Goal: Transaction & Acquisition: Purchase product/service

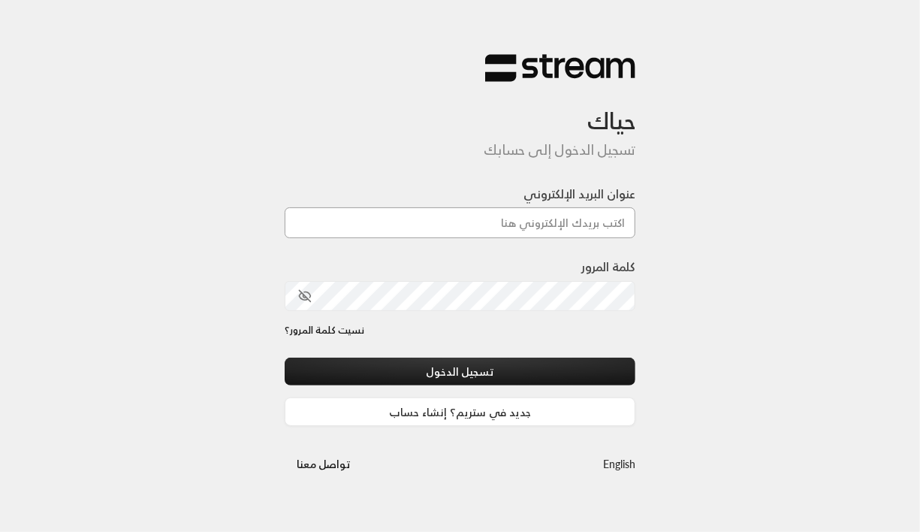
click at [489, 231] on input "عنوان البريد الإلكتروني" at bounding box center [460, 222] width 351 height 31
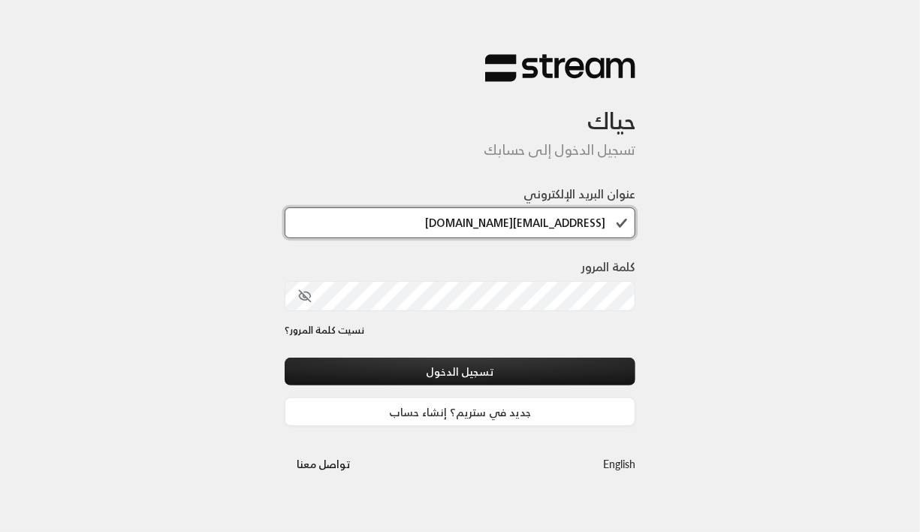
type input "[EMAIL_ADDRESS][DOMAIN_NAME]"
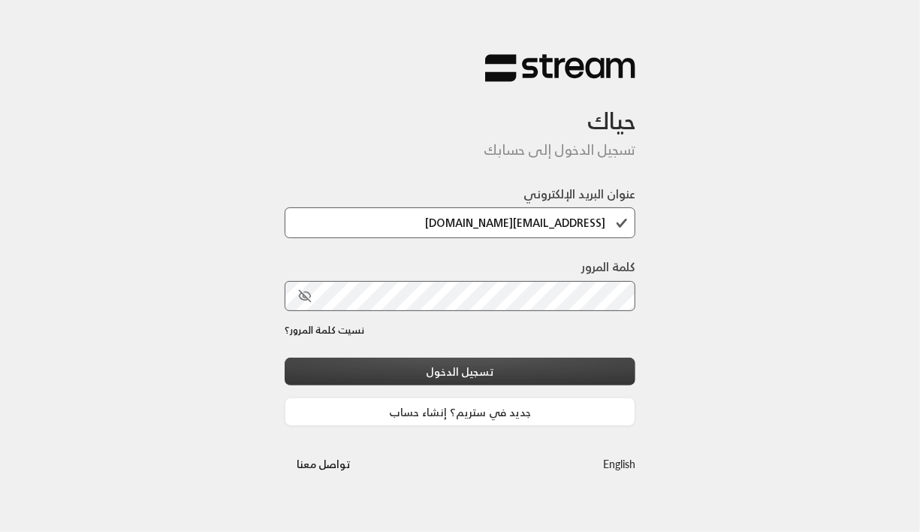
click at [493, 365] on button "تسجيل الدخول" at bounding box center [460, 372] width 351 height 28
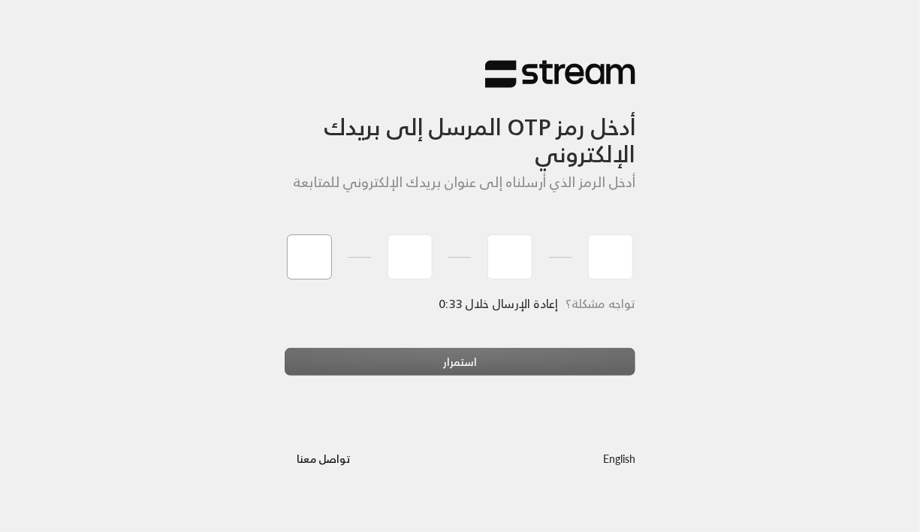
type input "1"
type input "2"
type input "3"
type input "4"
click at [412, 369] on div "استمرار" at bounding box center [460, 368] width 351 height 41
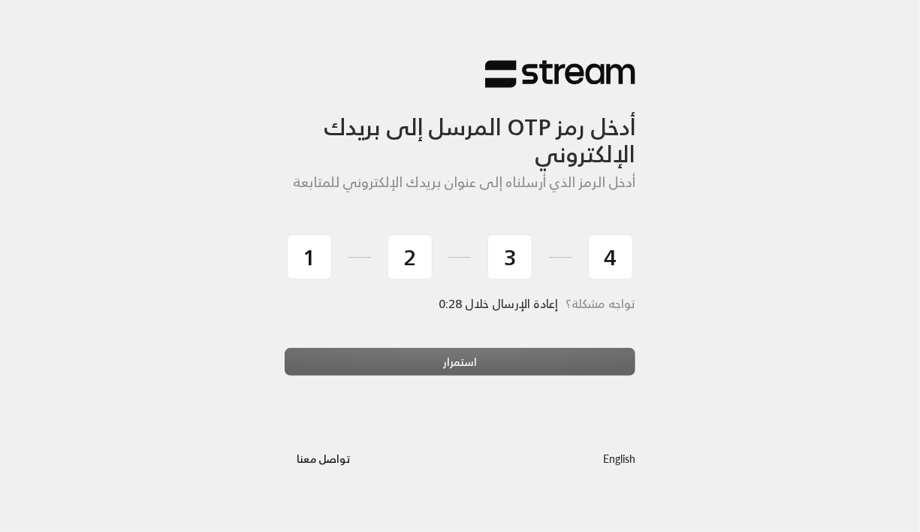
click at [467, 373] on div "استمرار" at bounding box center [460, 368] width 351 height 41
click at [611, 266] on div "أدخل رمز OTP المرسل إلى بريدك الإلكتروني أدخل الرمز الذي أرسلناه إلى عنوان بريد…" at bounding box center [460, 266] width 920 height 532
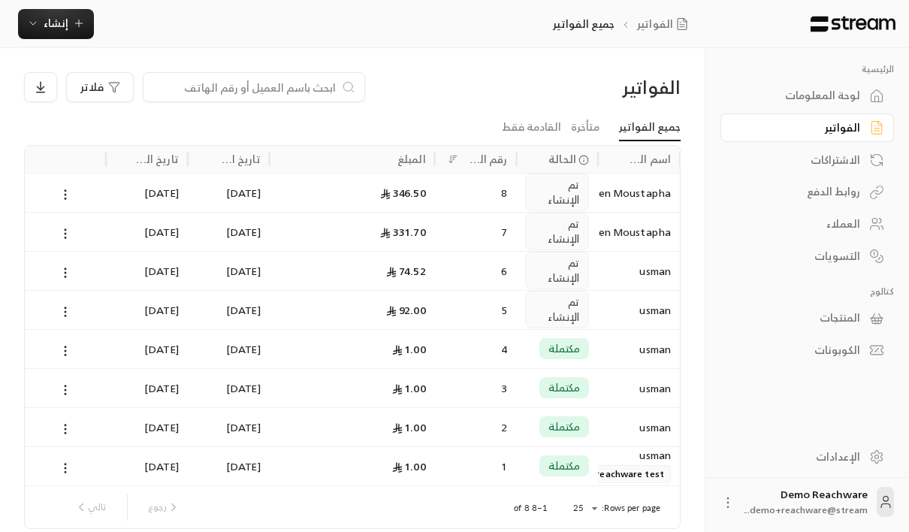
click at [472, 188] on div "8" at bounding box center [476, 192] width 64 height 38
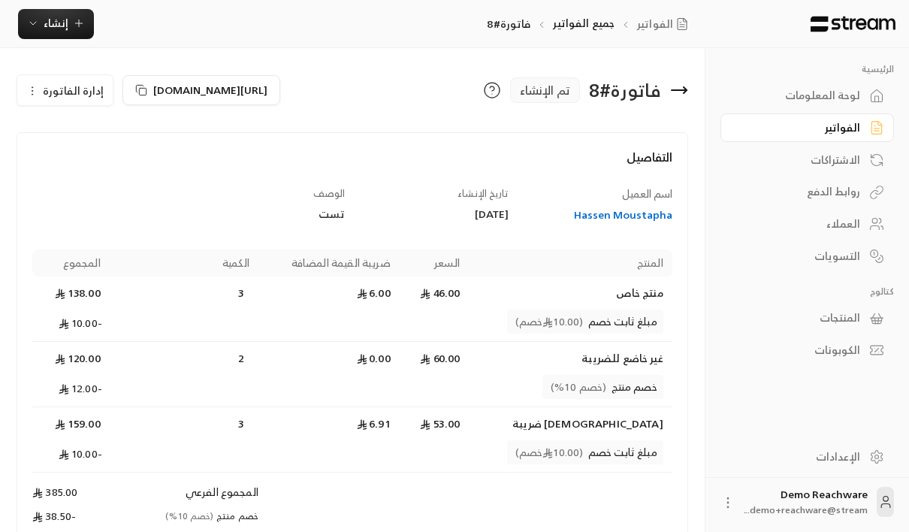
click at [58, 86] on span "إدارة الفاتورة" at bounding box center [73, 90] width 61 height 19
click at [91, 158] on link "إلغاء" at bounding box center [73, 160] width 93 height 27
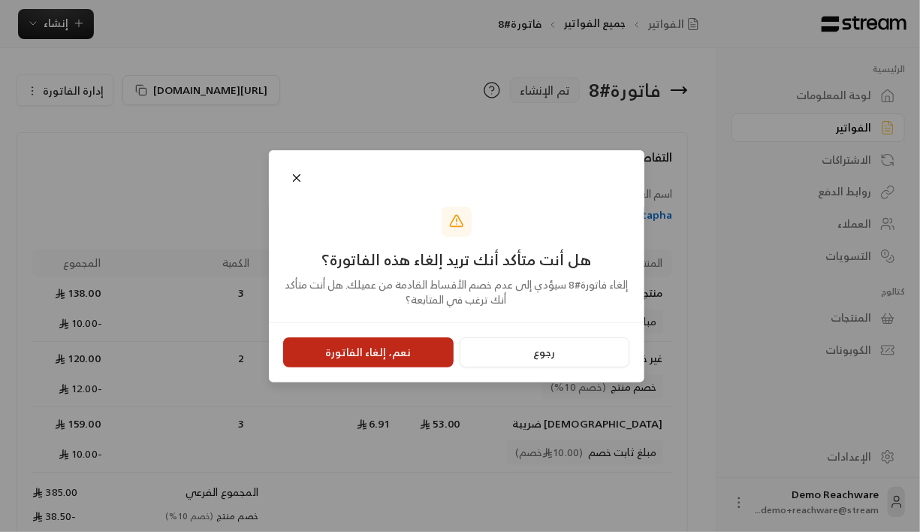
click at [346, 353] on button "نعم، إلغاء الفاتورة" at bounding box center [368, 352] width 170 height 30
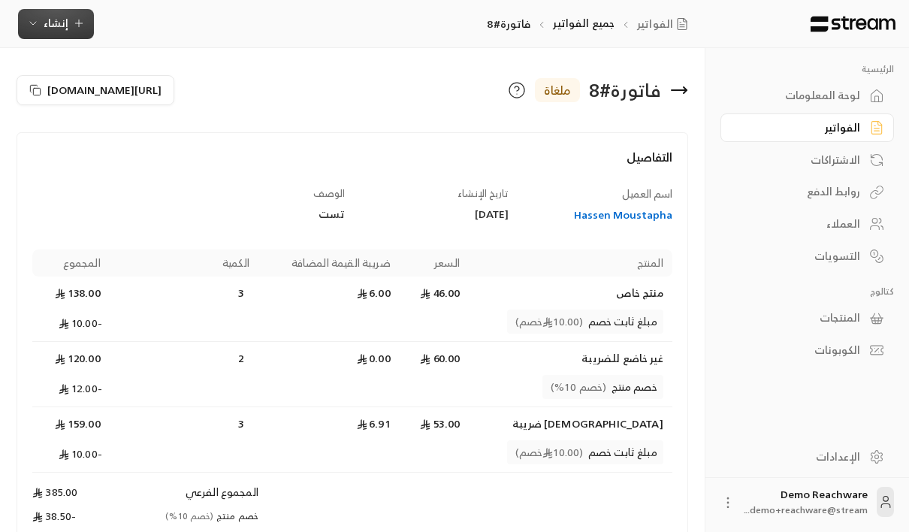
click at [85, 30] on button "إنشاء" at bounding box center [56, 24] width 76 height 30
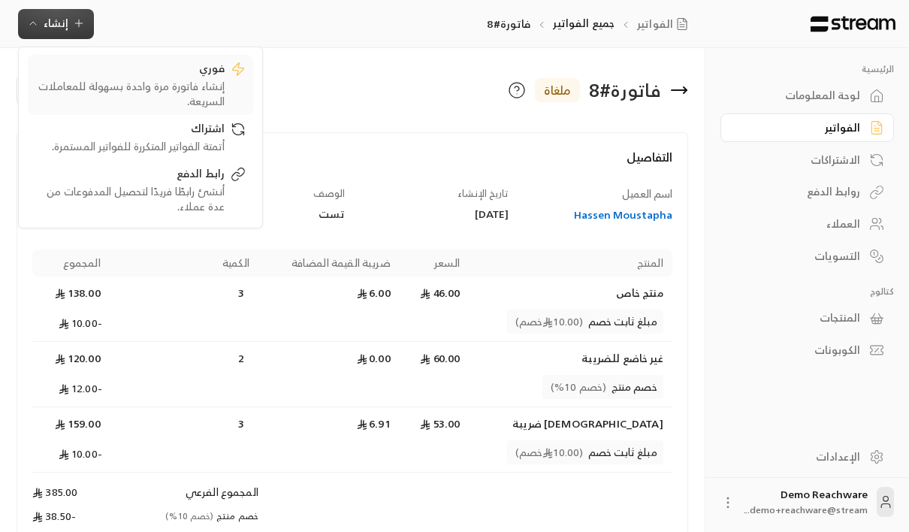
click at [202, 94] on div "إنشاء فاتورة مرة واحدة بسهولة للمعاملات السريعة." at bounding box center [129, 94] width 189 height 30
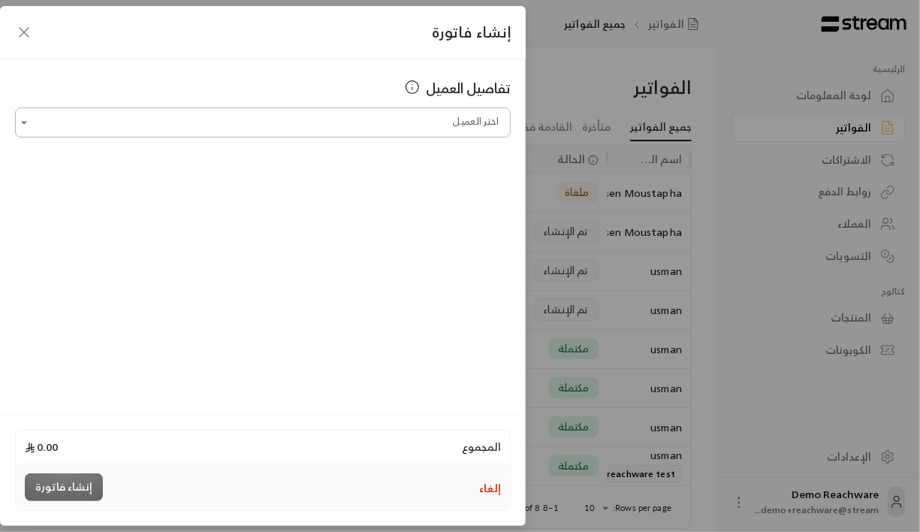
click at [264, 128] on input "اختر العميل" at bounding box center [263, 123] width 496 height 26
click at [555, 185] on div "إنشاء فاتورة تفاصيل العميل اختر العميل اختر العميل المجموع 0.00 إلغاء إنشاء فات…" at bounding box center [460, 266] width 920 height 532
click at [575, 221] on div "إنشاء فاتورة تفاصيل العميل اختر العميل اختر العميل المجموع 0.00 إلغاء إنشاء فات…" at bounding box center [460, 266] width 920 height 532
click at [484, 486] on button "إلغاء" at bounding box center [490, 488] width 22 height 15
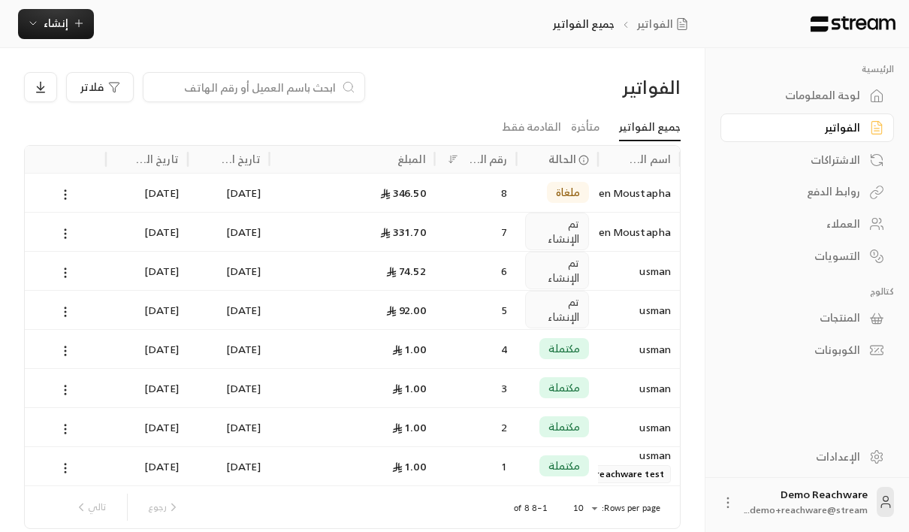
click at [139, 192] on div "[DATE]" at bounding box center [147, 192] width 64 height 38
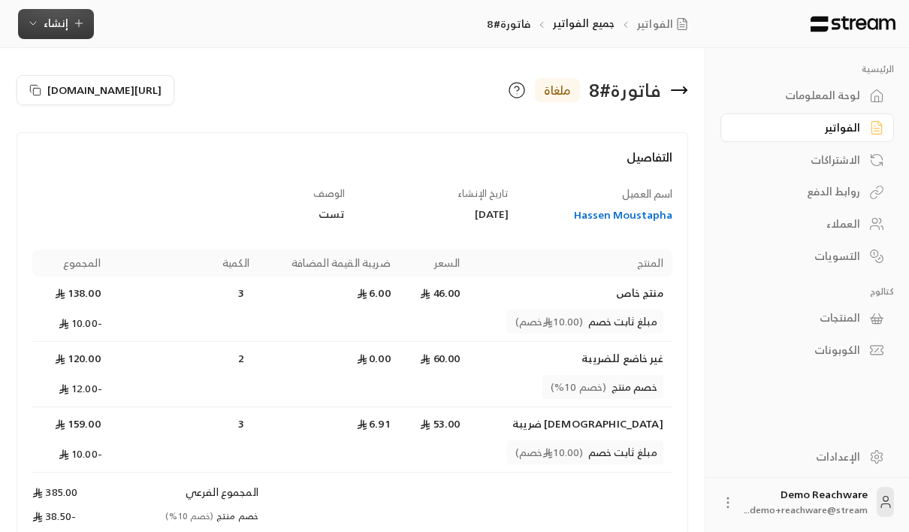
click at [68, 20] on span "إنشاء" at bounding box center [56, 23] width 58 height 19
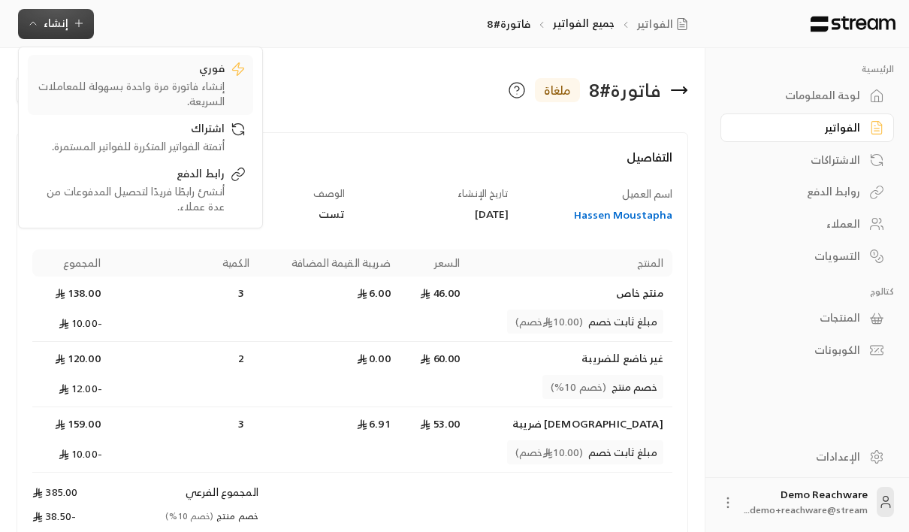
click at [136, 80] on div "إنشاء فاتورة مرة واحدة بسهولة للمعاملات السريعة." at bounding box center [129, 94] width 189 height 30
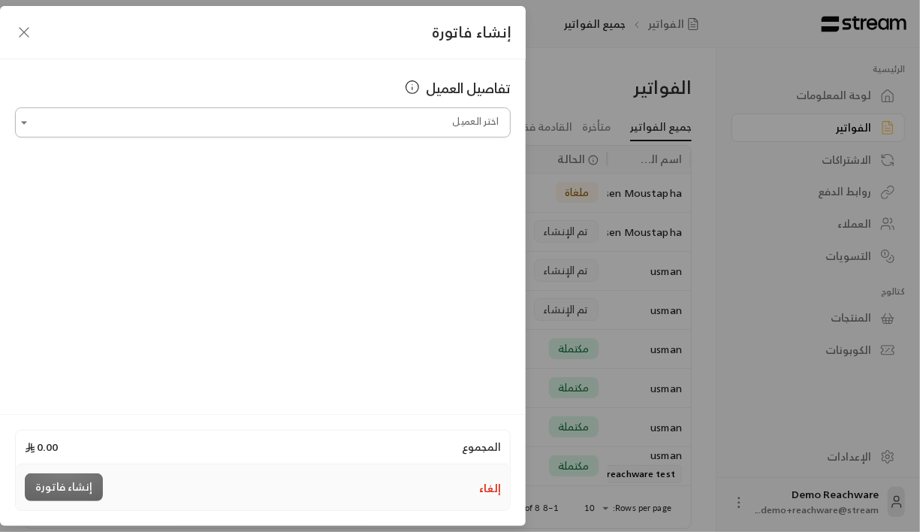
click at [313, 131] on input "اختر العميل" at bounding box center [263, 123] width 496 height 26
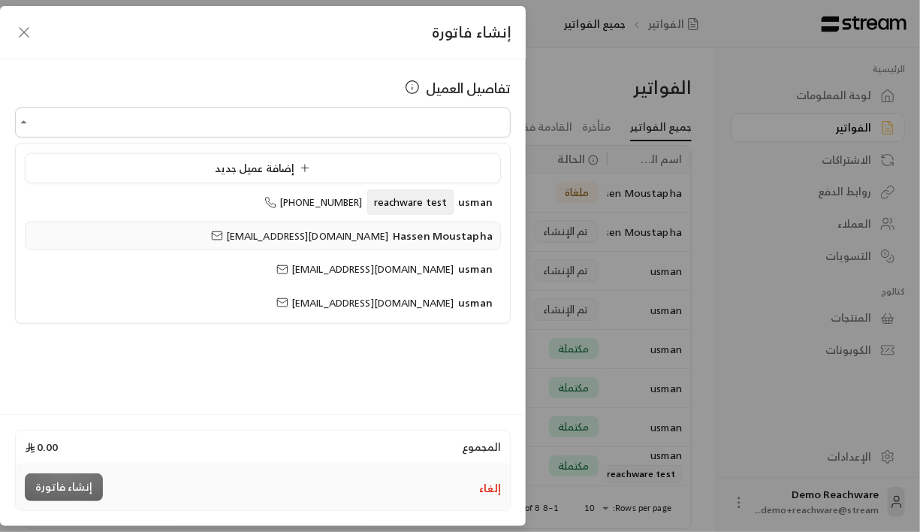
click at [376, 237] on span "[EMAIL_ADDRESS][DOMAIN_NAME]" at bounding box center [299, 235] width 177 height 17
type input "**********"
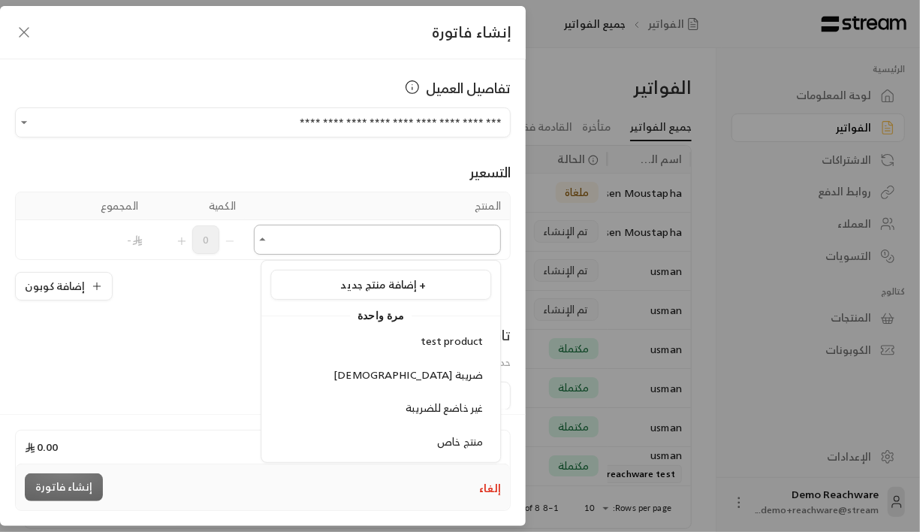
click at [364, 240] on input "اختر العميل" at bounding box center [377, 240] width 247 height 26
click at [408, 371] on div "[DEMOGRAPHIC_DATA] ضريبة" at bounding box center [381, 375] width 204 height 16
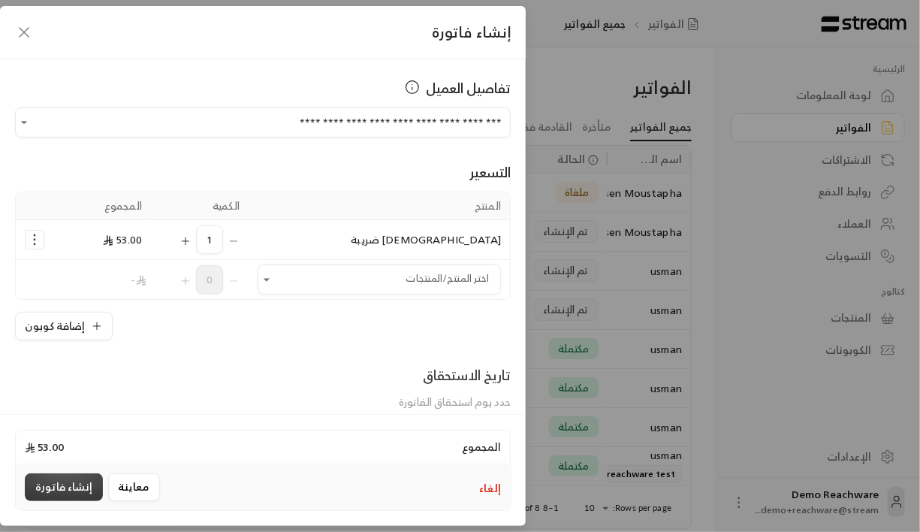
click at [69, 494] on button "إنشاء فاتورة" at bounding box center [64, 487] width 78 height 28
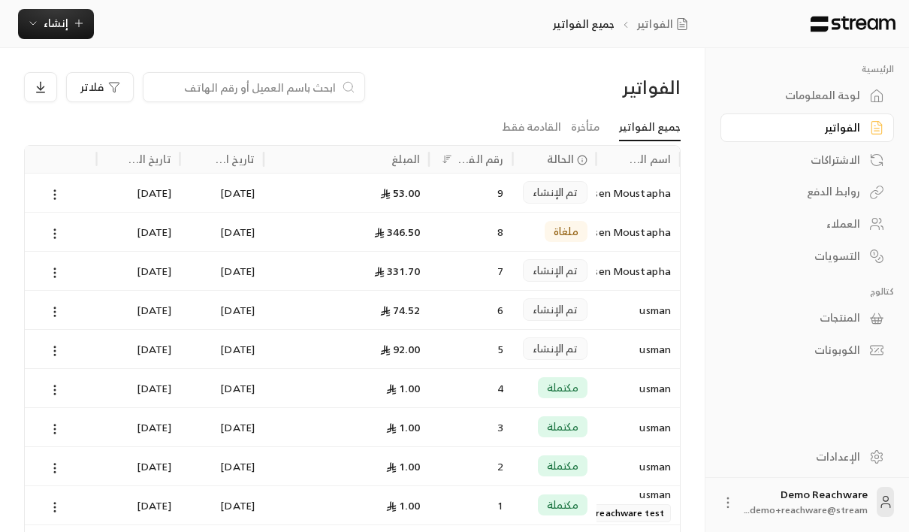
click at [852, 449] on div "الإعدادات" at bounding box center [799, 456] width 121 height 15
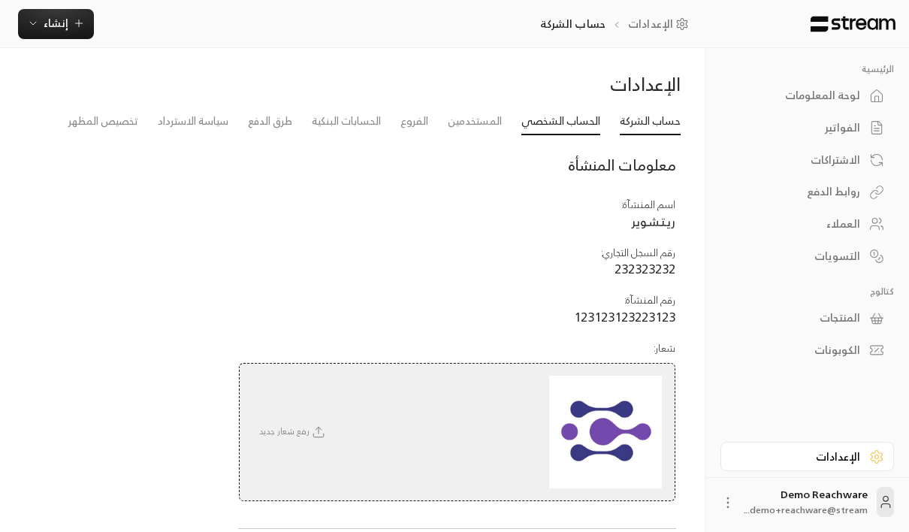
click at [550, 117] on link "الحساب الشخصي" at bounding box center [560, 121] width 79 height 27
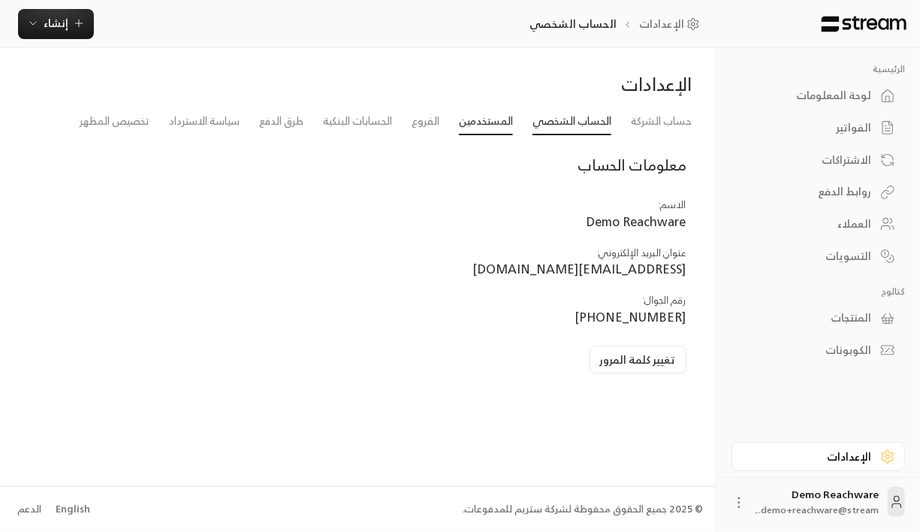
click at [478, 114] on link "المستخدمين" at bounding box center [486, 121] width 54 height 27
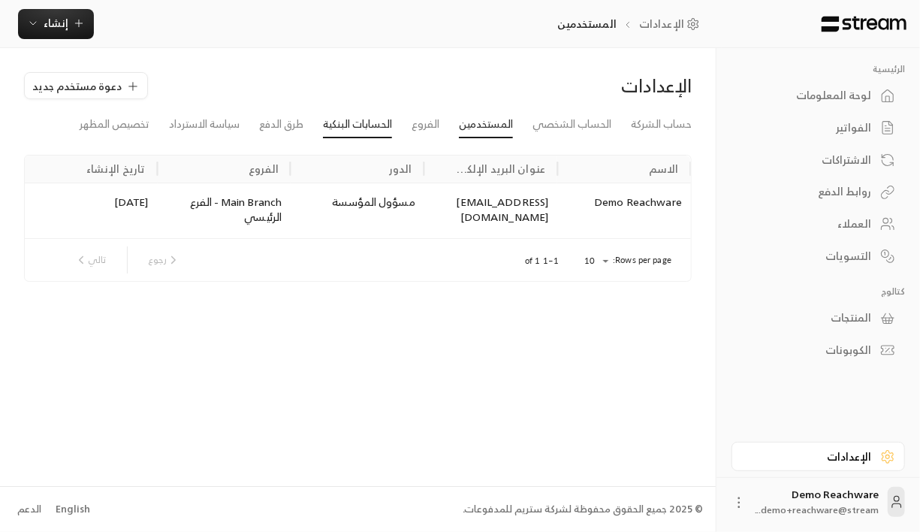
click at [375, 122] on link "الحسابات البنكية" at bounding box center [357, 124] width 69 height 27
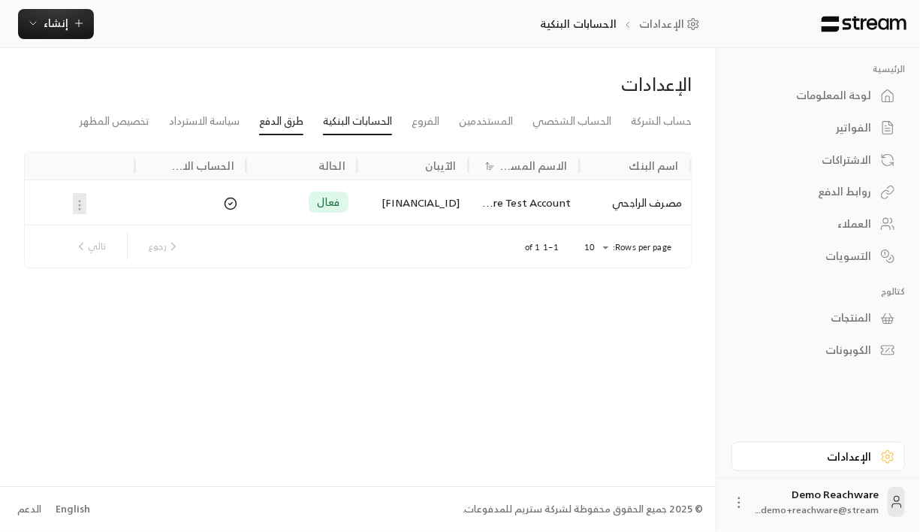
click at [291, 124] on link "طرق الدفع" at bounding box center [281, 121] width 44 height 27
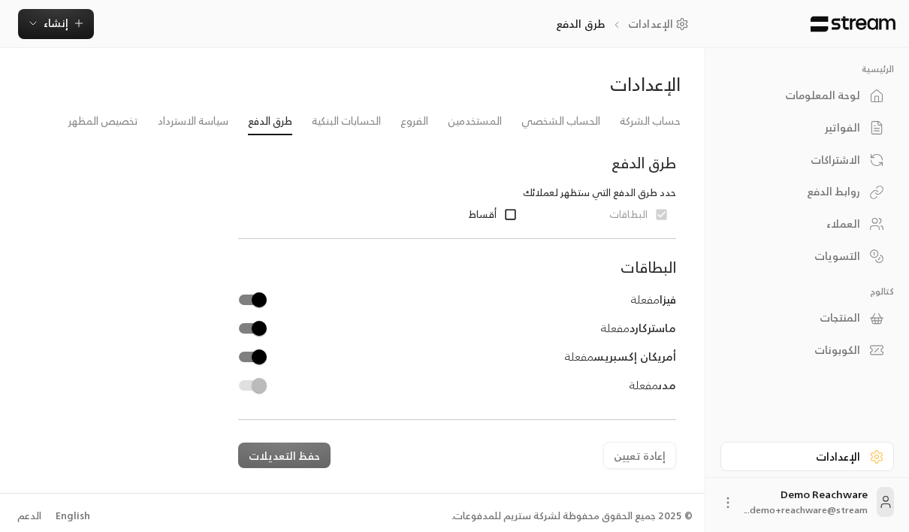
scroll to position [5, 0]
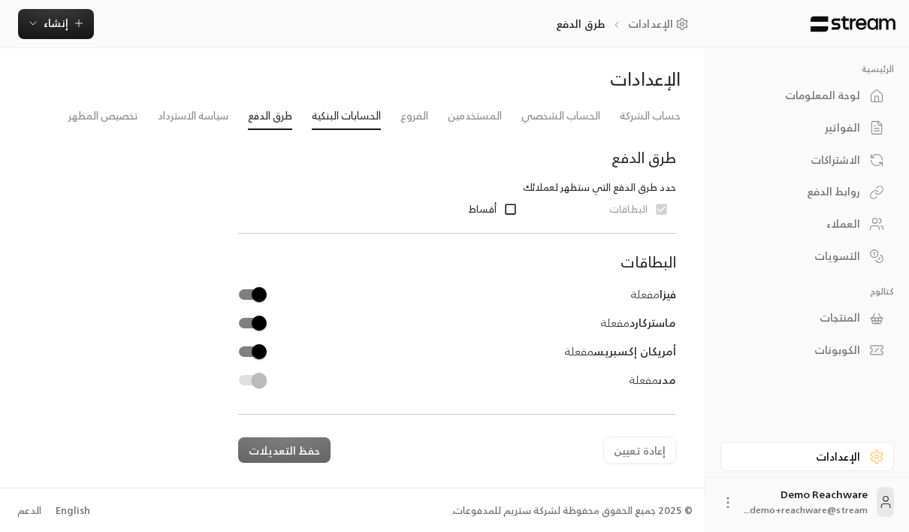
click at [363, 115] on link "الحسابات البنكية" at bounding box center [346, 116] width 69 height 27
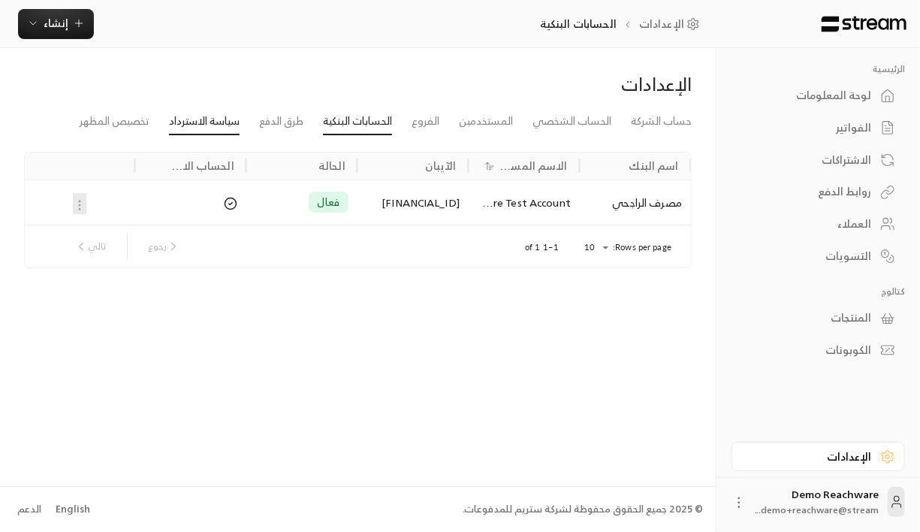
click at [225, 124] on link "سياسة الاسترداد" at bounding box center [204, 121] width 71 height 27
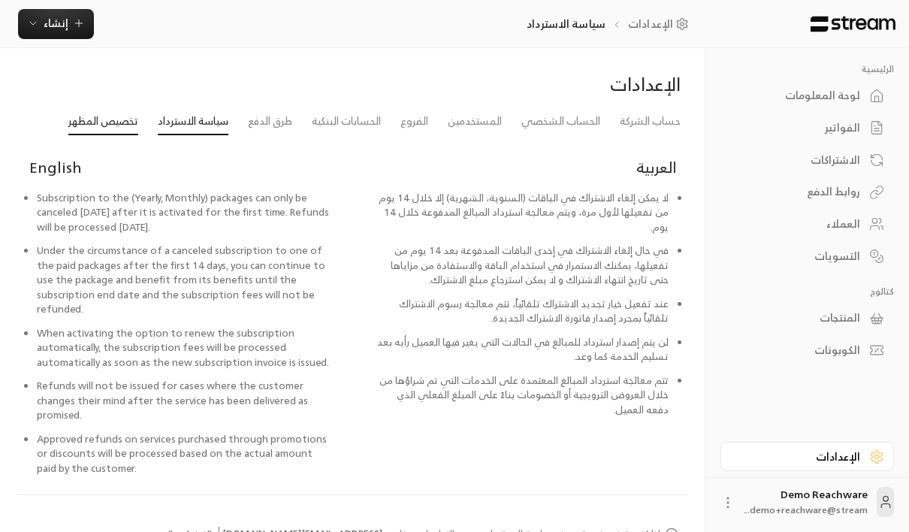
click at [123, 123] on link "تخصيص المظهر" at bounding box center [103, 121] width 70 height 27
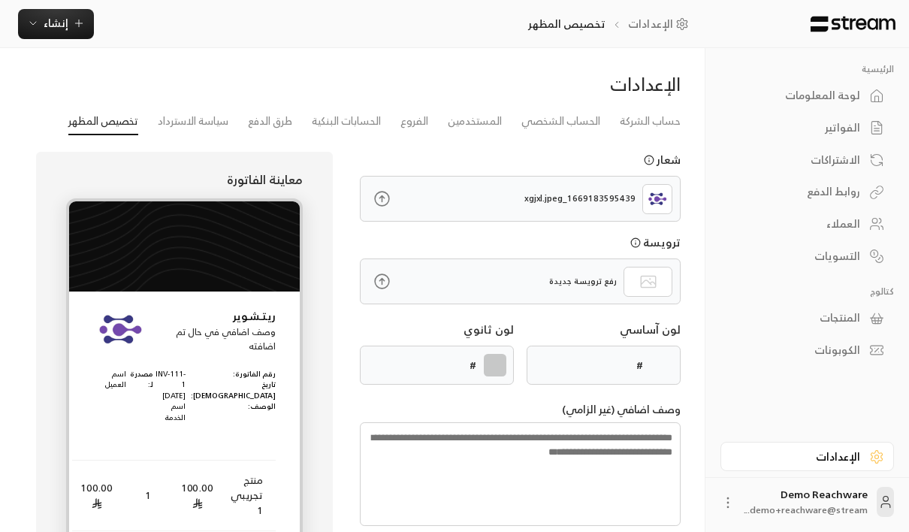
type input "******"
type textarea "**********"
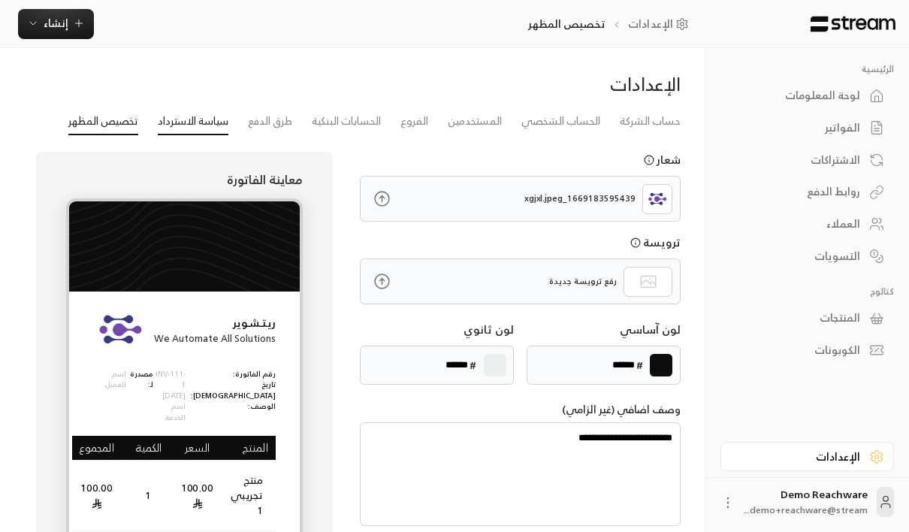
click at [186, 119] on link "سياسة الاسترداد" at bounding box center [193, 121] width 71 height 27
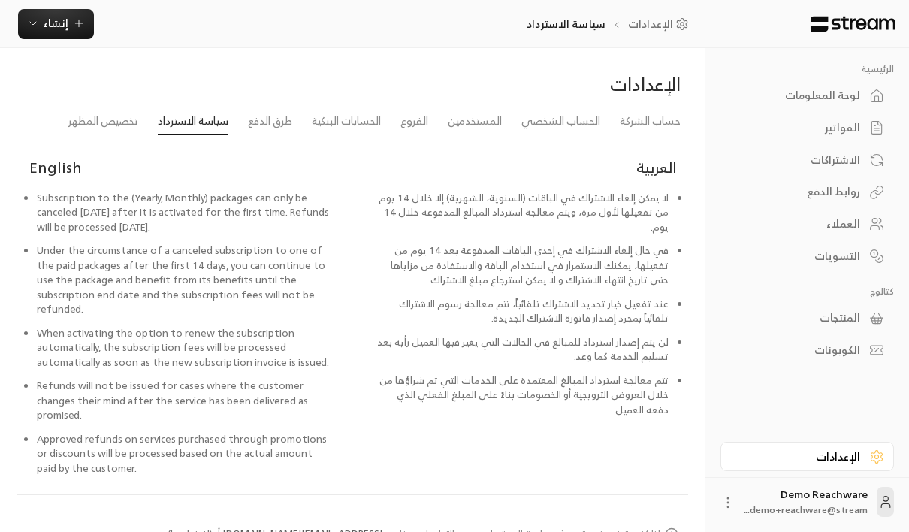
click at [590, 134] on li "الحساب الشخصي" at bounding box center [560, 121] width 98 height 27
click at [502, 131] on li "المستخدمين" at bounding box center [475, 121] width 74 height 27
click at [492, 128] on link "المستخدمين" at bounding box center [475, 121] width 54 height 27
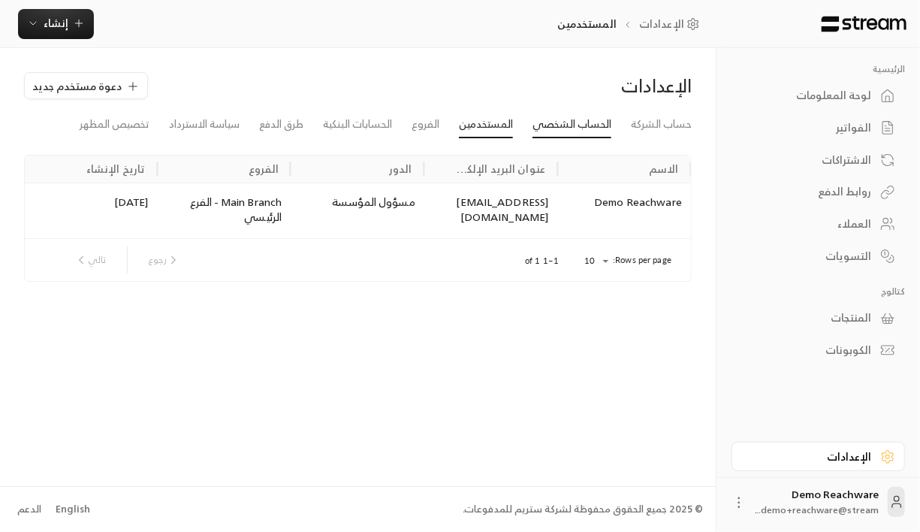
click at [581, 130] on link "الحساب الشخصي" at bounding box center [572, 124] width 79 height 27
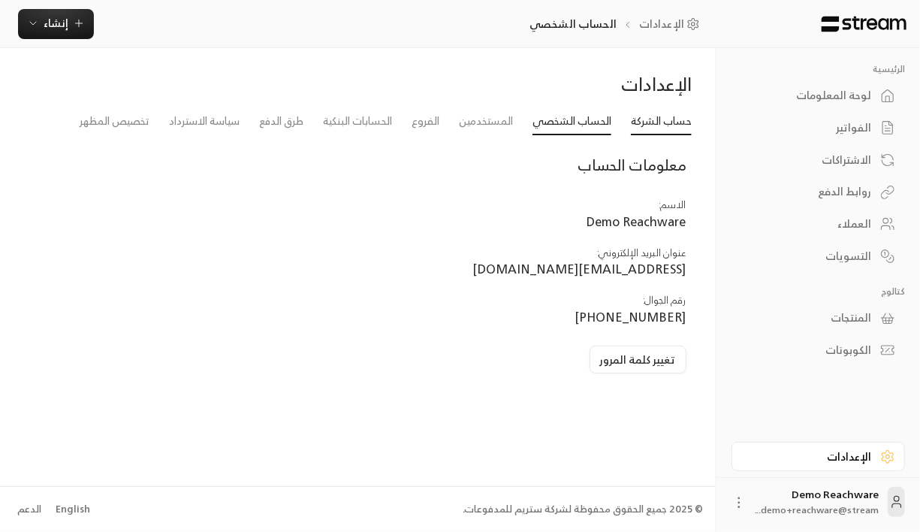
click at [632, 126] on link "حساب الشركة" at bounding box center [661, 121] width 61 height 27
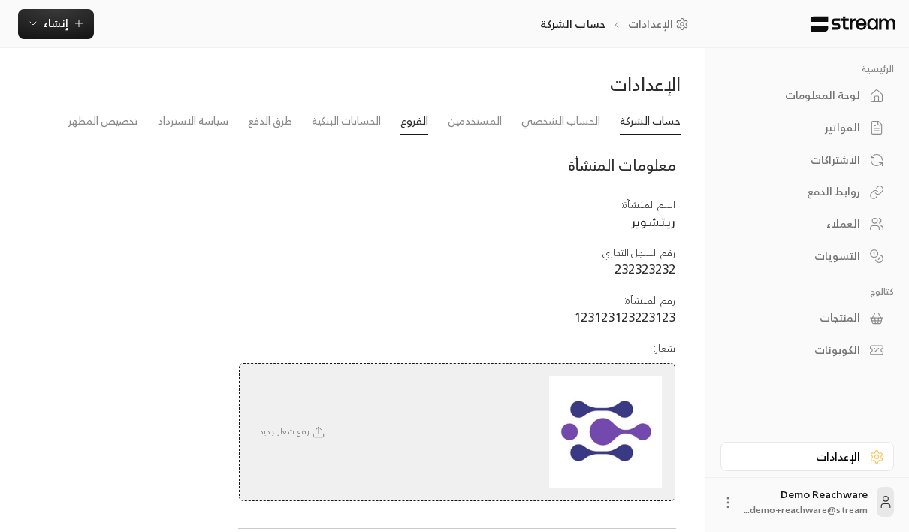
click at [427, 121] on link "الفروع" at bounding box center [414, 121] width 28 height 27
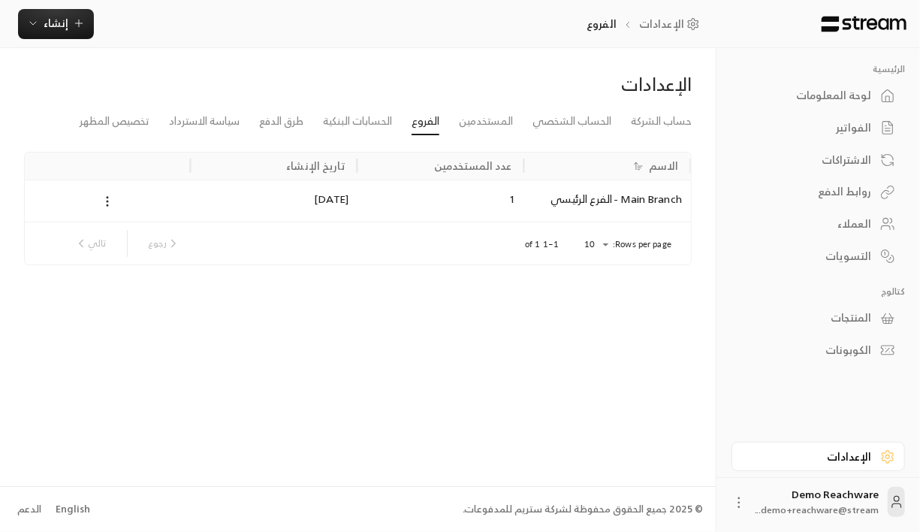
click at [863, 131] on div "الفواتير" at bounding box center [810, 127] width 121 height 15
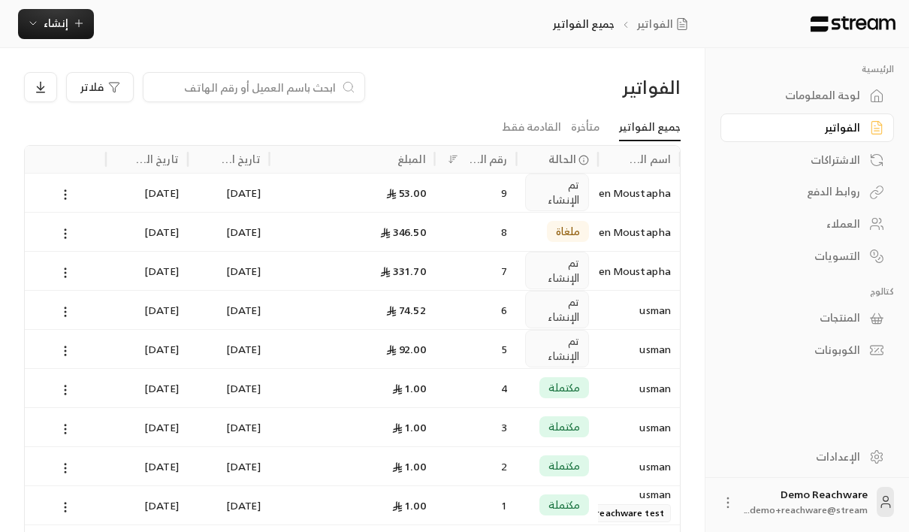
click at [479, 206] on div "9" at bounding box center [476, 192] width 64 height 38
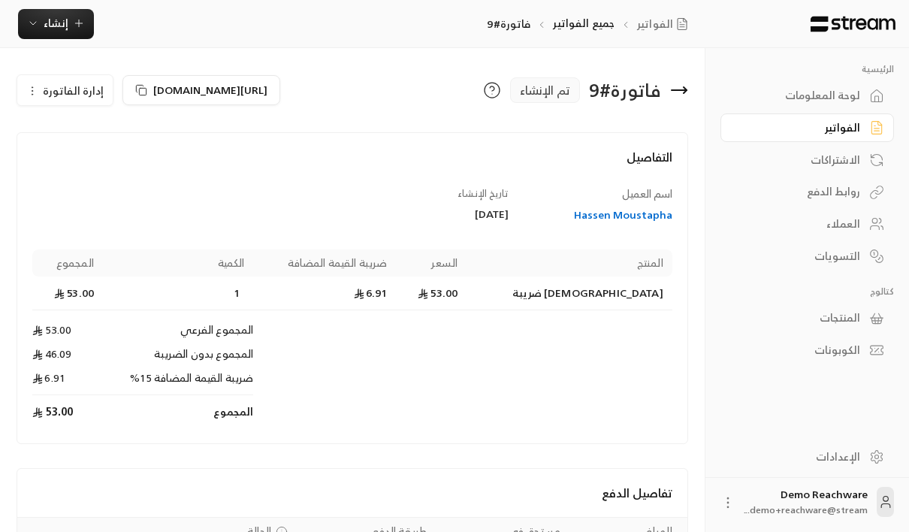
click at [59, 88] on span "إدارة الفاتورة" at bounding box center [73, 90] width 61 height 19
click at [843, 122] on div "الفواتير" at bounding box center [799, 127] width 121 height 15
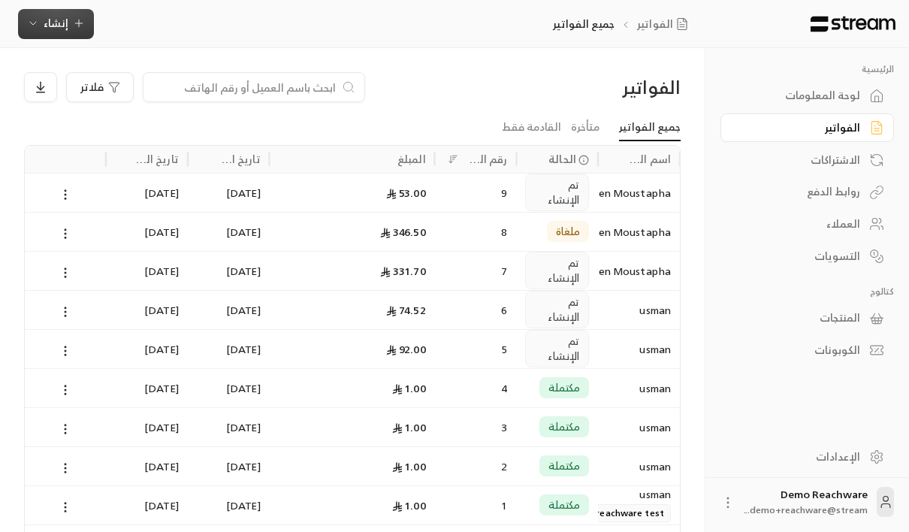
click at [61, 31] on span "إنشاء" at bounding box center [56, 23] width 25 height 19
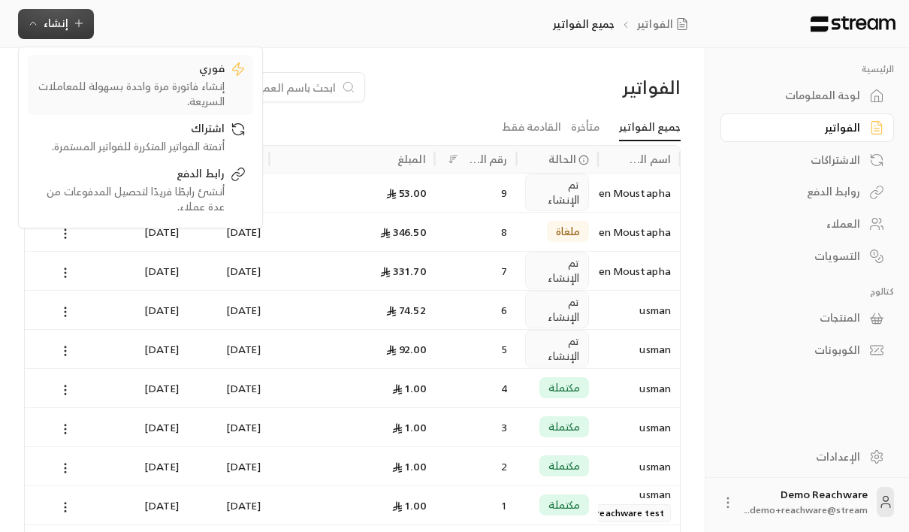
click at [156, 83] on div "إنشاء فاتورة مرة واحدة بسهولة للمعاملات السريعة." at bounding box center [129, 94] width 189 height 30
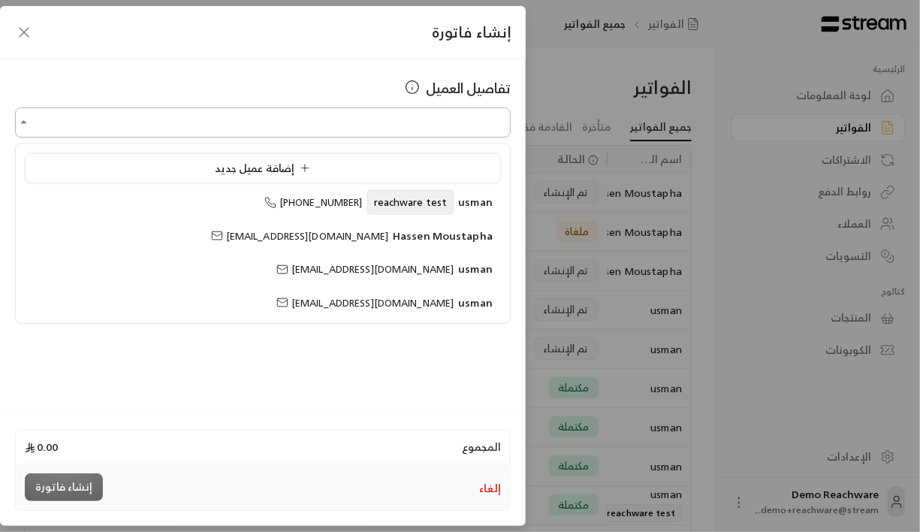
click at [342, 117] on input "اختر العميل" at bounding box center [263, 123] width 496 height 26
click at [385, 233] on span "[EMAIL_ADDRESS][DOMAIN_NAME]" at bounding box center [299, 235] width 177 height 17
type input "**********"
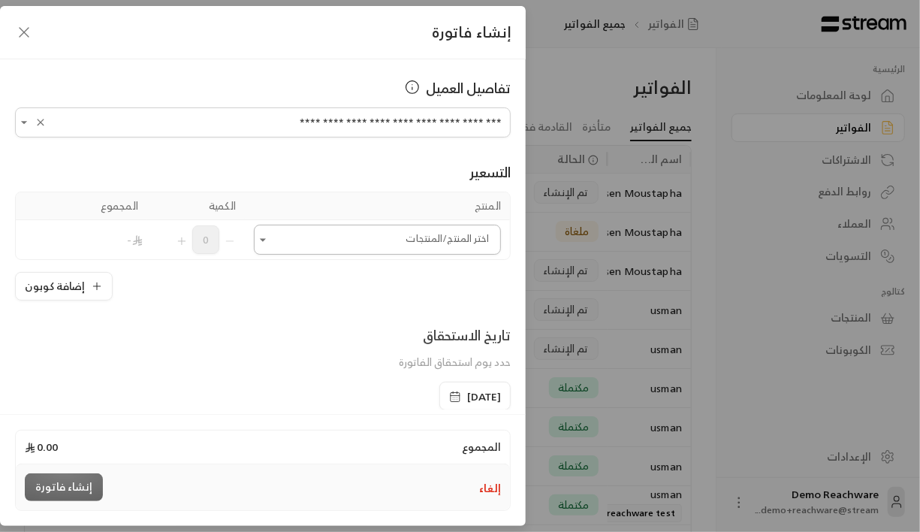
click at [357, 246] on input "اختر العميل" at bounding box center [377, 240] width 247 height 26
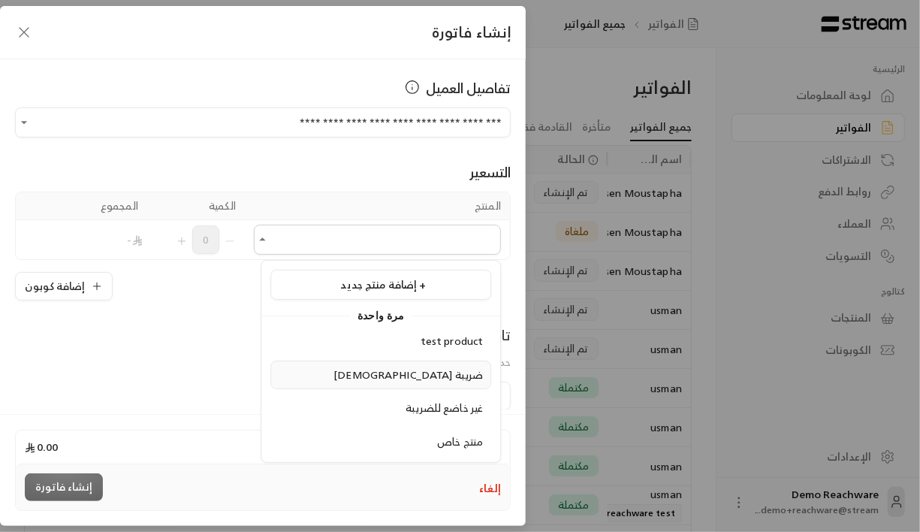
click at [404, 374] on div "[DEMOGRAPHIC_DATA] ضريبة" at bounding box center [381, 375] width 204 height 16
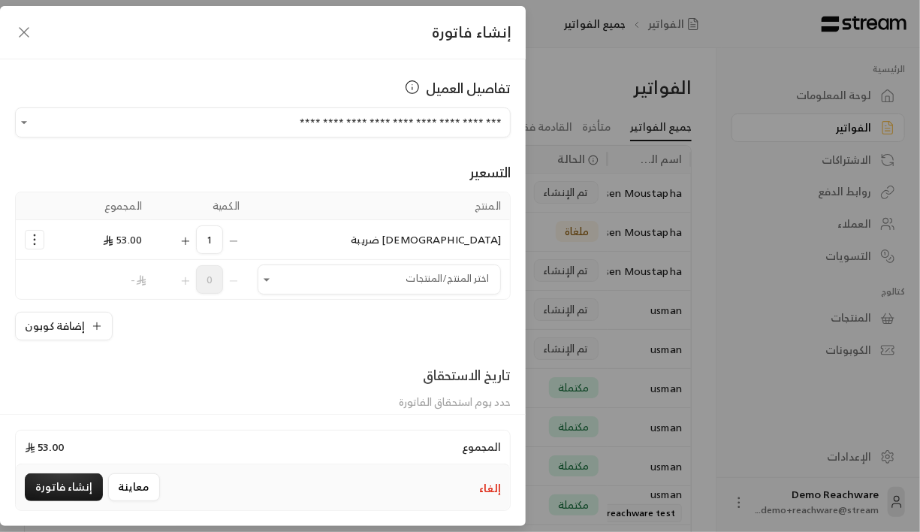
click at [189, 241] on icon "Selected Products" at bounding box center [185, 241] width 7 height 0
click at [436, 279] on input "اختر العميل" at bounding box center [379, 280] width 243 height 26
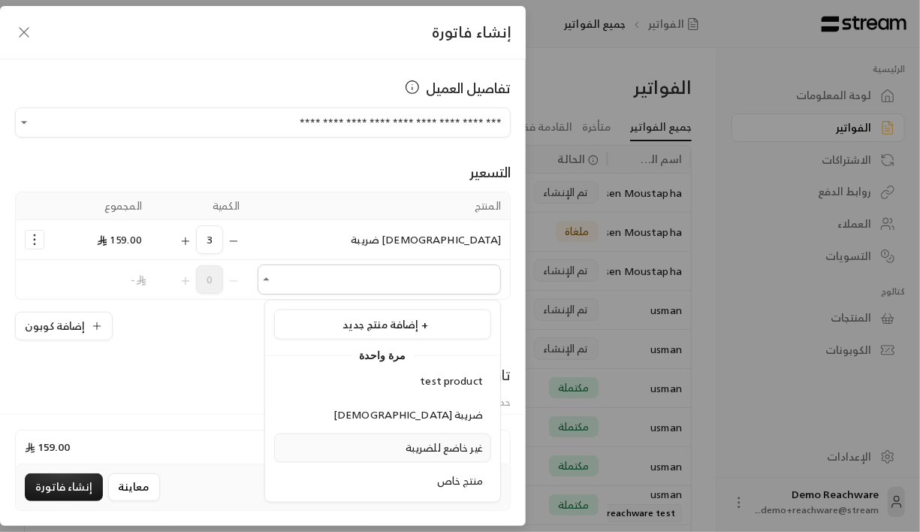
click at [448, 443] on span "غير خاضع للضريبة" at bounding box center [444, 447] width 77 height 19
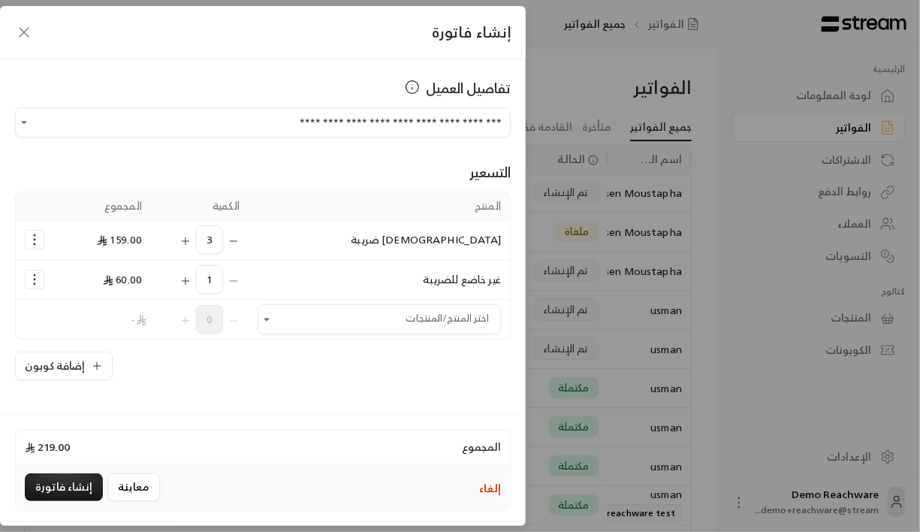
click at [192, 278] on icon "Selected Products" at bounding box center [186, 281] width 12 height 12
click at [418, 352] on div "إضافة كوبون" at bounding box center [263, 365] width 496 height 29
click at [401, 318] on input "اختر العميل" at bounding box center [379, 319] width 243 height 26
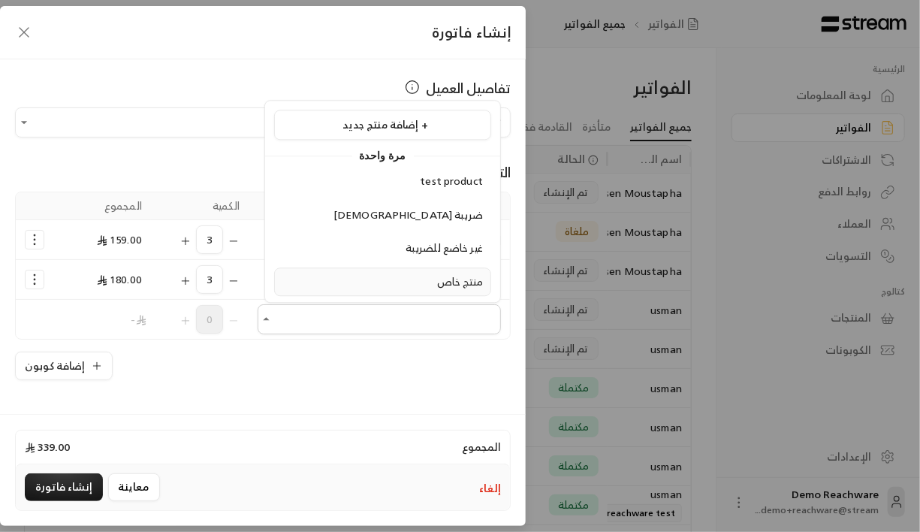
click at [439, 278] on span "منتج خاص" at bounding box center [460, 281] width 46 height 19
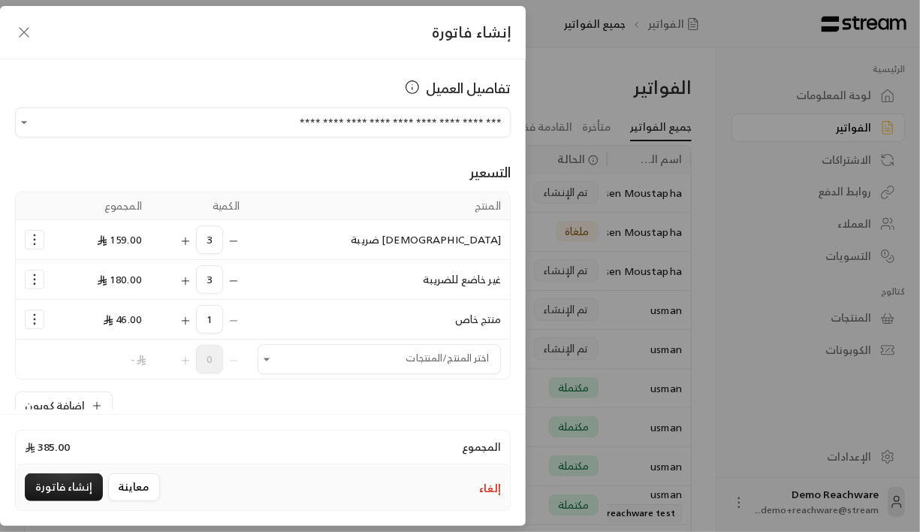
click at [192, 324] on icon "Selected Products" at bounding box center [186, 321] width 12 height 12
click at [40, 238] on icon "Selected Products" at bounding box center [34, 239] width 15 height 15
click at [89, 272] on span "إضافة كوبون" at bounding box center [93, 275] width 56 height 17
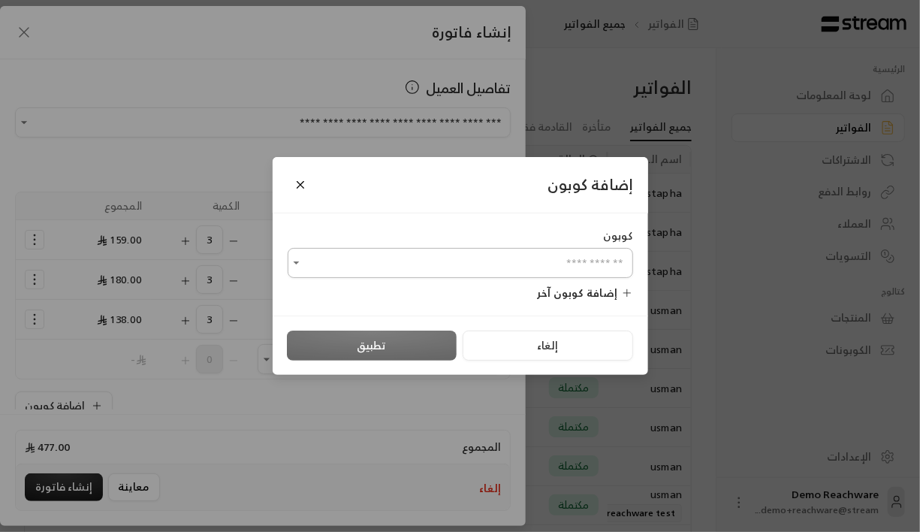
click at [342, 266] on input "اختر العميل" at bounding box center [460, 263] width 345 height 26
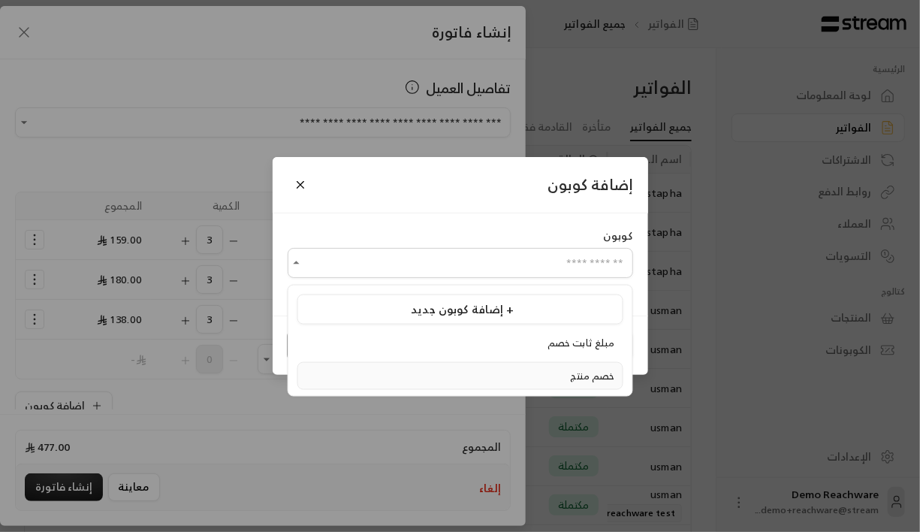
click at [525, 368] on div "خصم منتج" at bounding box center [460, 375] width 309 height 15
type input "********"
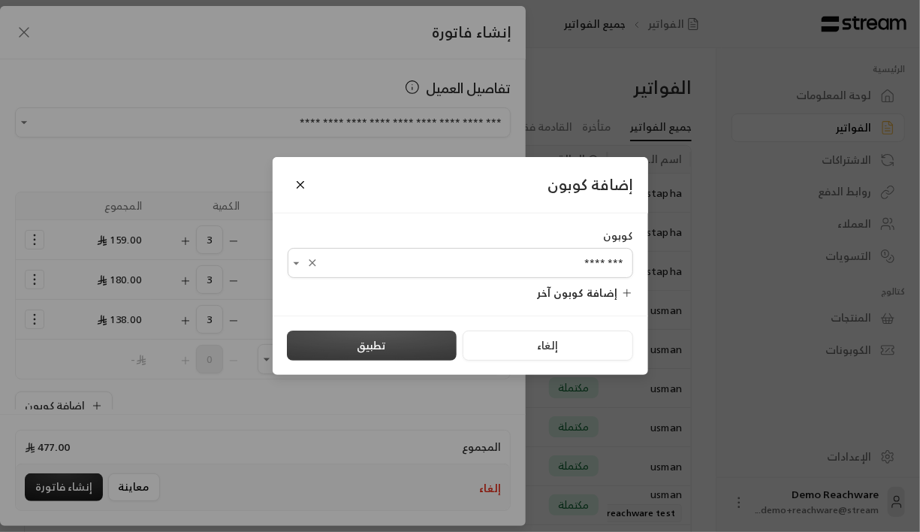
click at [412, 339] on button "تطبيق" at bounding box center [372, 345] width 170 height 30
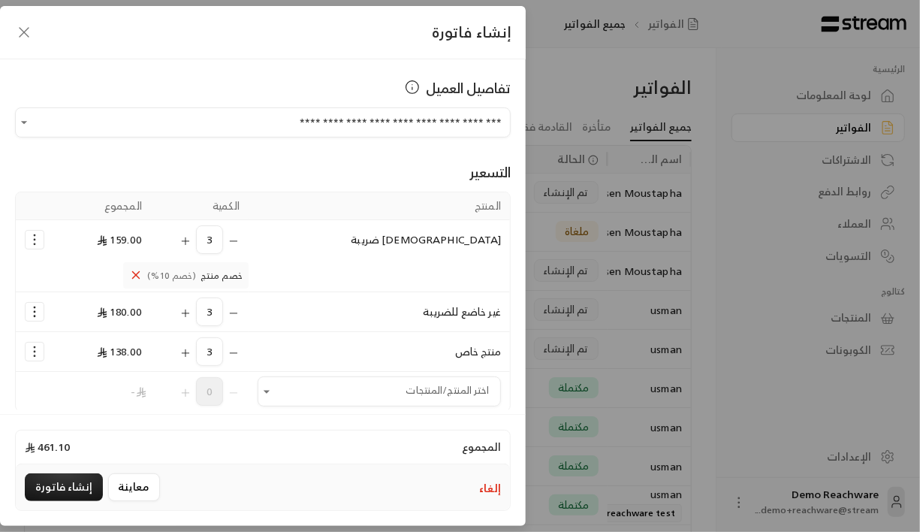
click at [35, 311] on circle "Selected Products" at bounding box center [35, 312] width 2 height 2
click at [97, 344] on span "إضافة كوبون" at bounding box center [93, 347] width 56 height 17
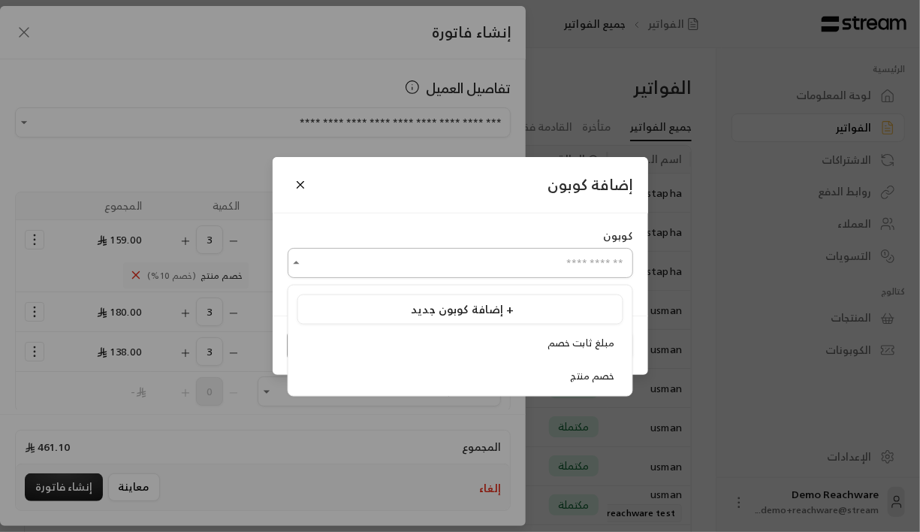
click at [430, 255] on input "اختر العميل" at bounding box center [460, 263] width 345 height 26
click at [478, 365] on li "خصم منتج" at bounding box center [460, 375] width 326 height 29
type input "********"
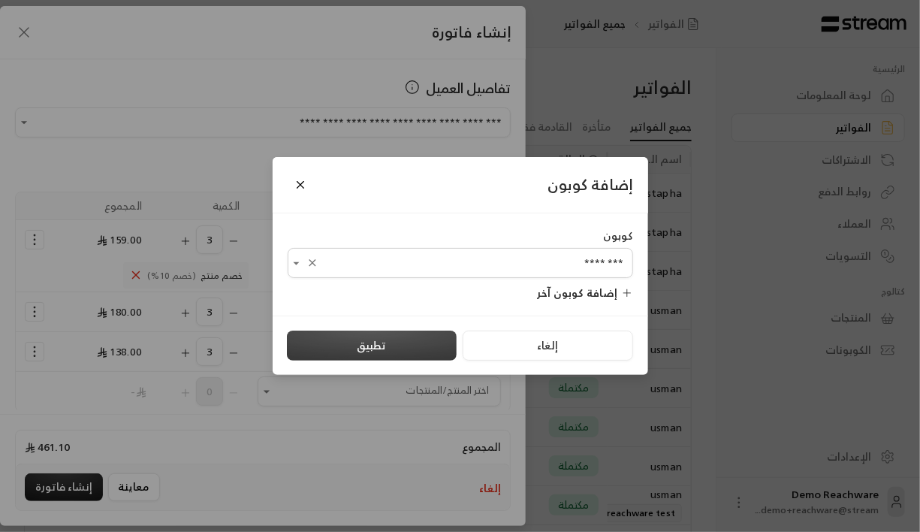
click at [370, 342] on button "تطبيق" at bounding box center [372, 345] width 170 height 30
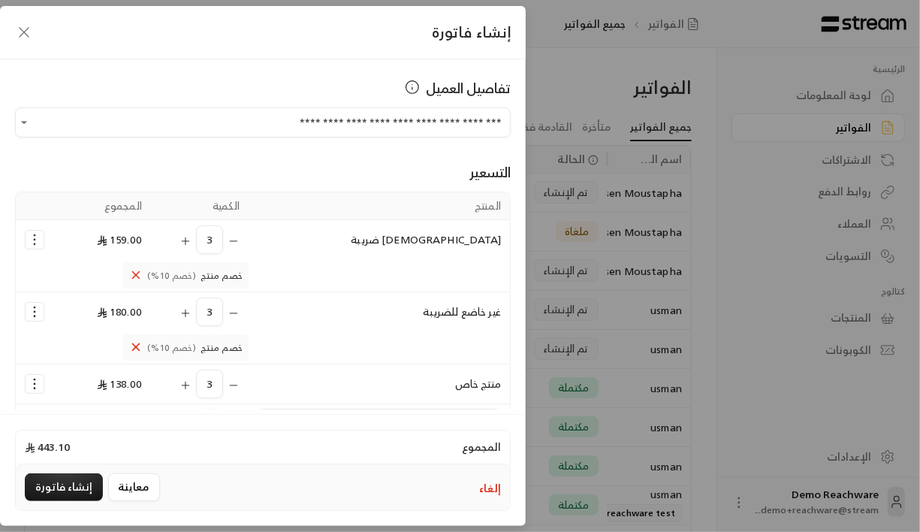
click at [42, 376] on icon "Selected Products" at bounding box center [34, 383] width 15 height 15
click at [101, 321] on span "إضافة كوبون" at bounding box center [93, 325] width 56 height 17
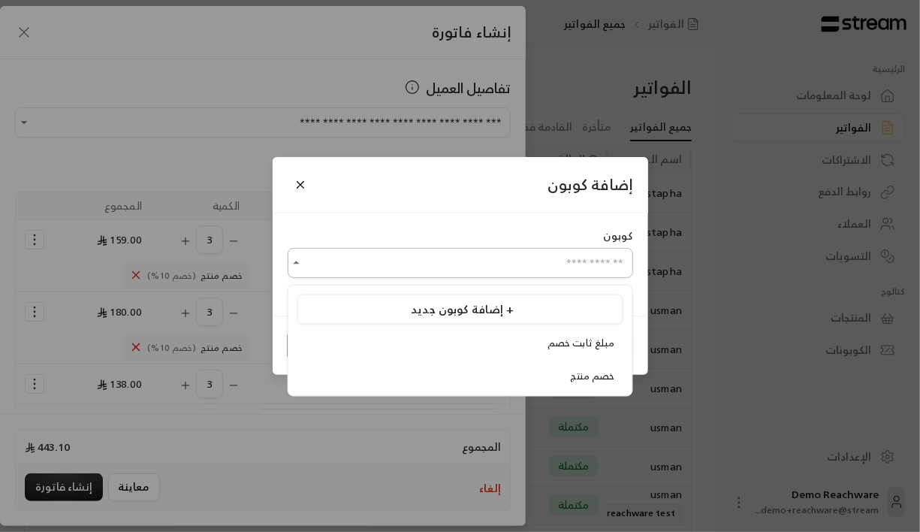
click at [468, 274] on input "اختر العميل" at bounding box center [460, 263] width 345 height 26
click at [522, 342] on div "مبلغ ثابت خصم" at bounding box center [460, 343] width 309 height 15
type input "**********"
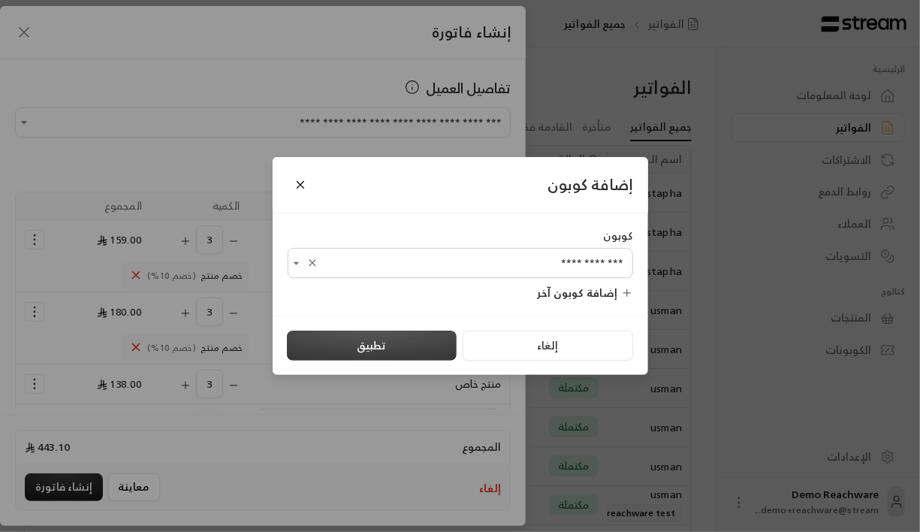
click at [393, 348] on button "تطبيق" at bounding box center [372, 345] width 170 height 30
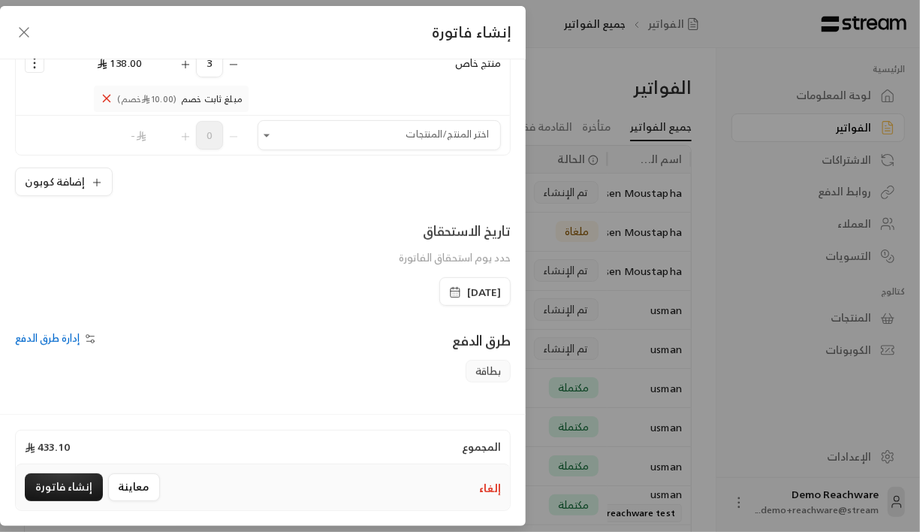
scroll to position [286, 0]
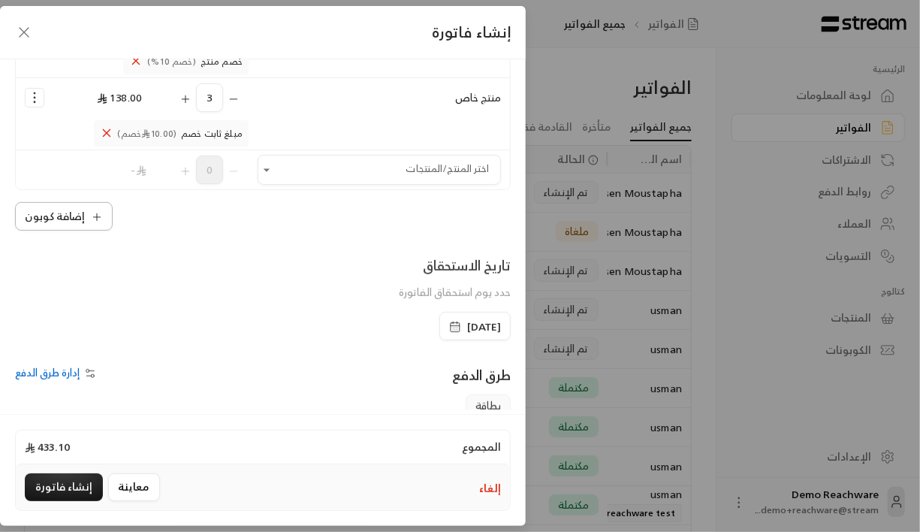
click at [99, 217] on icon "button" at bounding box center [96, 217] width 7 height 0
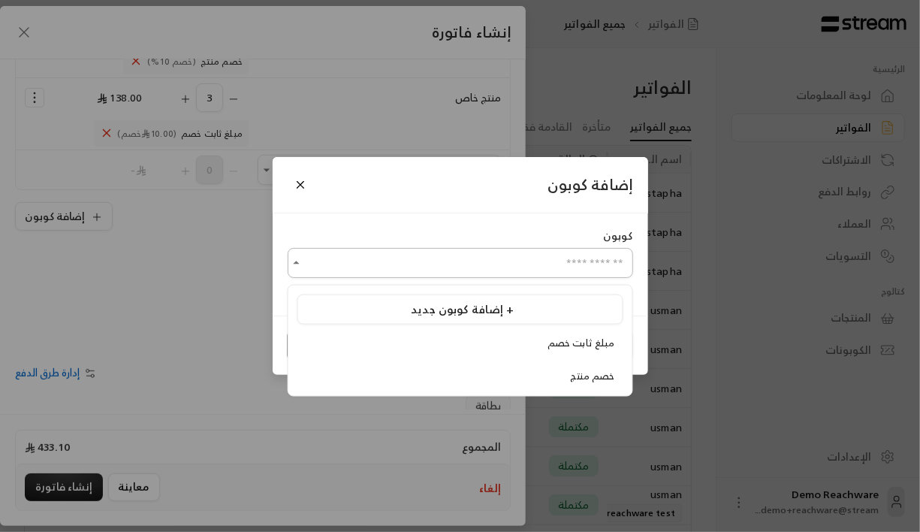
click at [408, 254] on input "اختر العميل" at bounding box center [460, 263] width 345 height 26
click at [514, 368] on div "خصم منتج" at bounding box center [460, 375] width 309 height 15
type input "********"
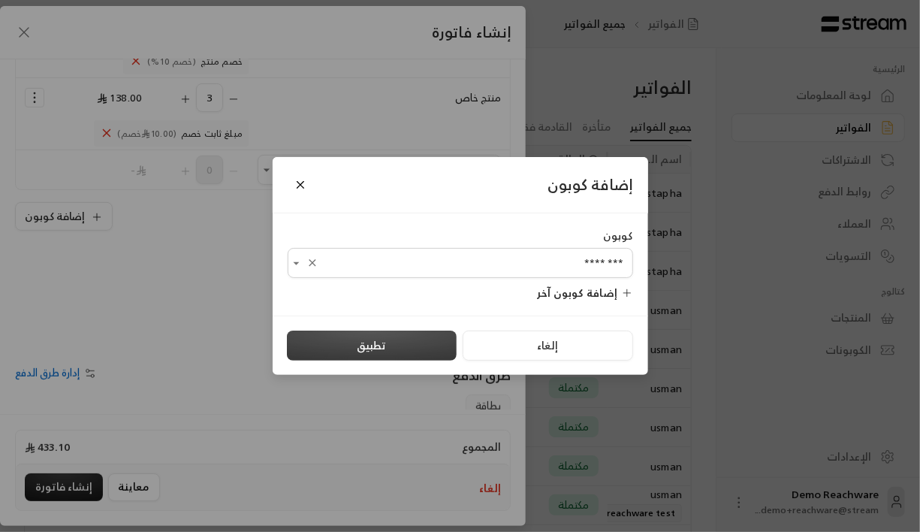
click at [397, 342] on button "تطبيق" at bounding box center [372, 345] width 170 height 30
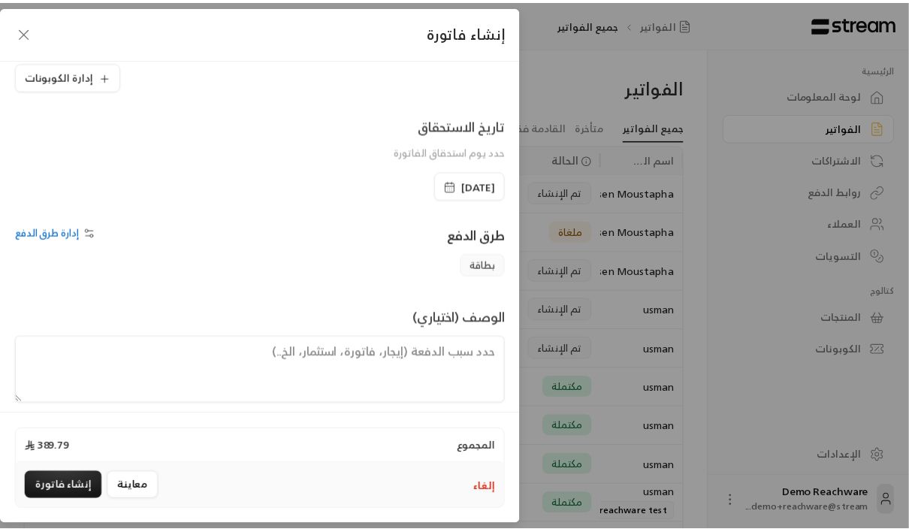
scroll to position [472, 0]
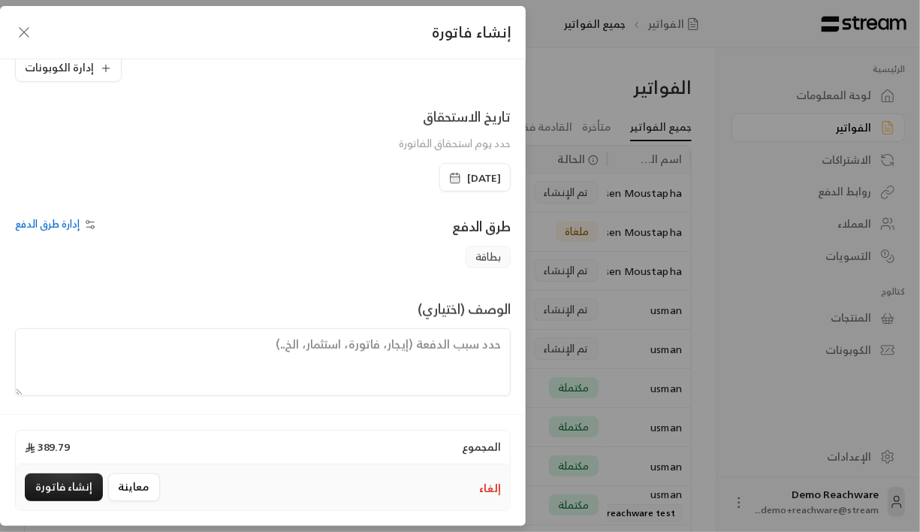
click at [291, 371] on textarea at bounding box center [263, 362] width 496 height 68
type textarea "H"
type textarea "ايجار"
click at [62, 478] on button "إنشاء فاتورة" at bounding box center [64, 487] width 78 height 28
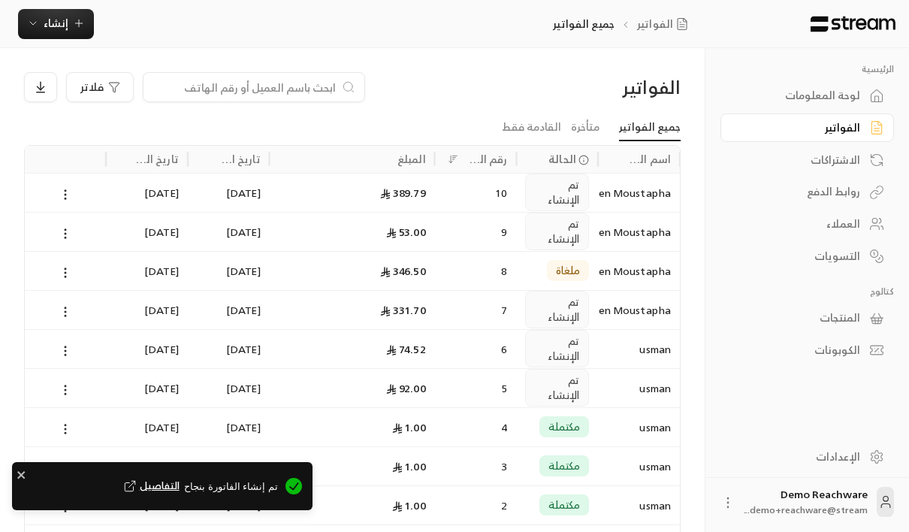
click at [340, 199] on div "389.79" at bounding box center [352, 192] width 147 height 38
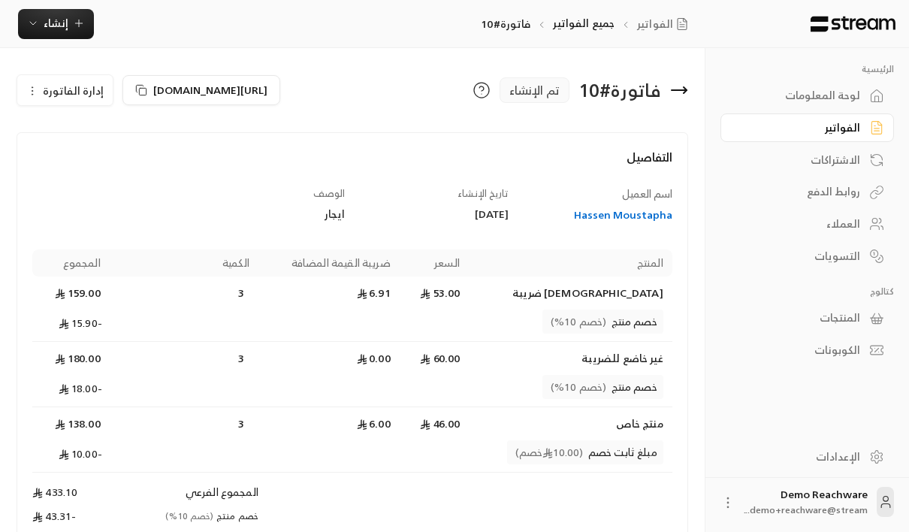
click at [28, 60] on div "فاتورة # 10 تم الإنشاء [URL][DOMAIN_NAME] إدارة الفاتورة التفاصيل اسم العميل Ha…" at bounding box center [352, 425] width 704 height 755
click at [29, 74] on div "إدارة الفاتورة" at bounding box center [65, 90] width 97 height 32
click at [31, 85] on icon "button" at bounding box center [32, 91] width 12 height 12
click at [89, 158] on link "إلغاء" at bounding box center [73, 160] width 93 height 27
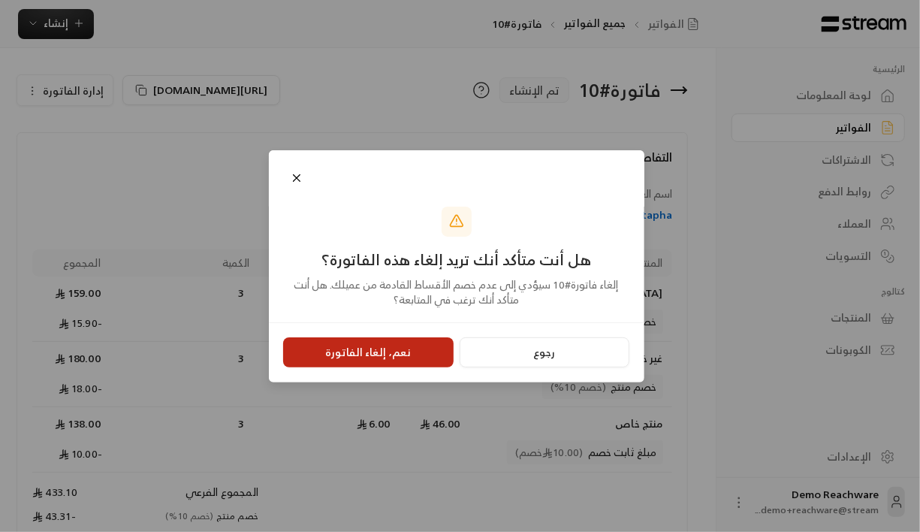
click at [381, 356] on button "نعم، إلغاء الفاتورة" at bounding box center [368, 352] width 170 height 30
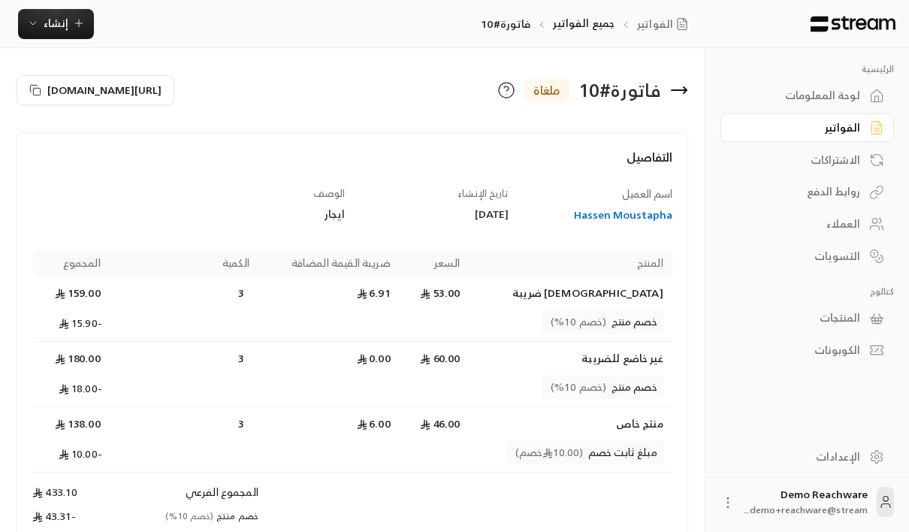
click at [813, 128] on div "الفواتير" at bounding box center [799, 127] width 121 height 15
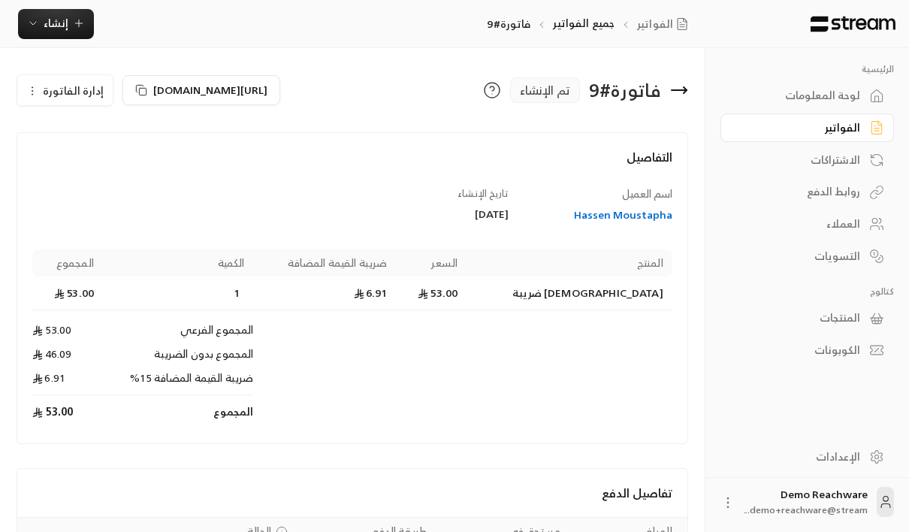
click at [70, 99] on button "إدارة الفاتورة" at bounding box center [64, 90] width 95 height 30
click at [88, 159] on link "إلغاء" at bounding box center [73, 160] width 93 height 27
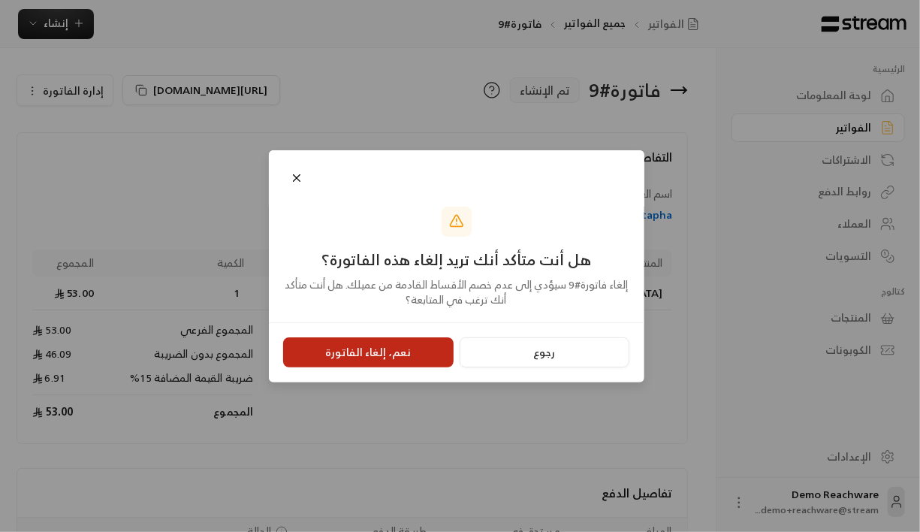
click at [357, 355] on button "نعم، إلغاء الفاتورة" at bounding box center [368, 352] width 170 height 30
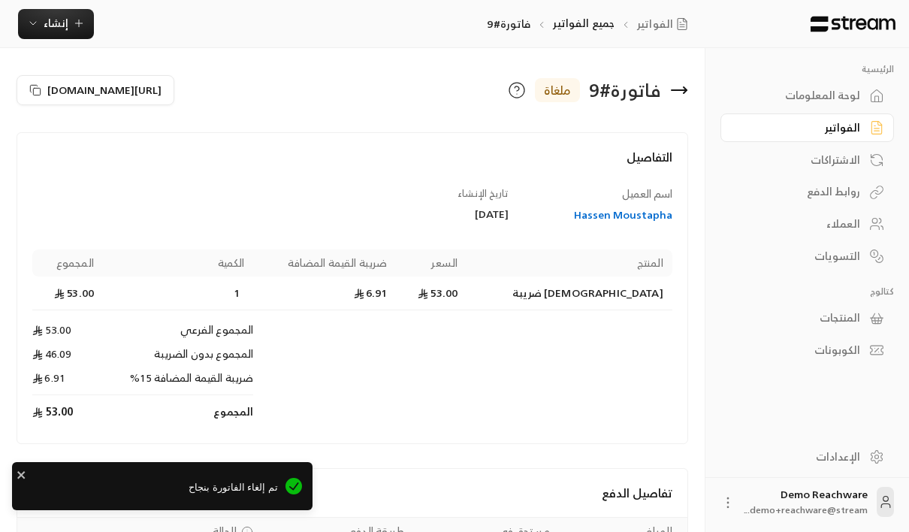
click at [254, 261] on th "الكمية" at bounding box center [178, 262] width 151 height 27
click at [214, 207] on div "اسم العميل Hassen Moustapha تاريخ الإنشاء [DATE] المنتج السعر ضريبة القيمة المض…" at bounding box center [353, 307] width 654 height 243
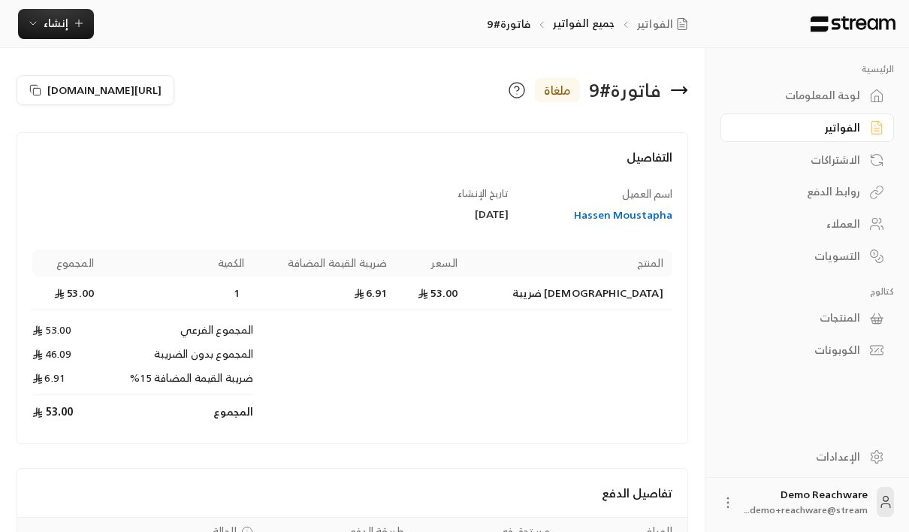
click at [824, 165] on div "الاشتراكات" at bounding box center [799, 159] width 121 height 15
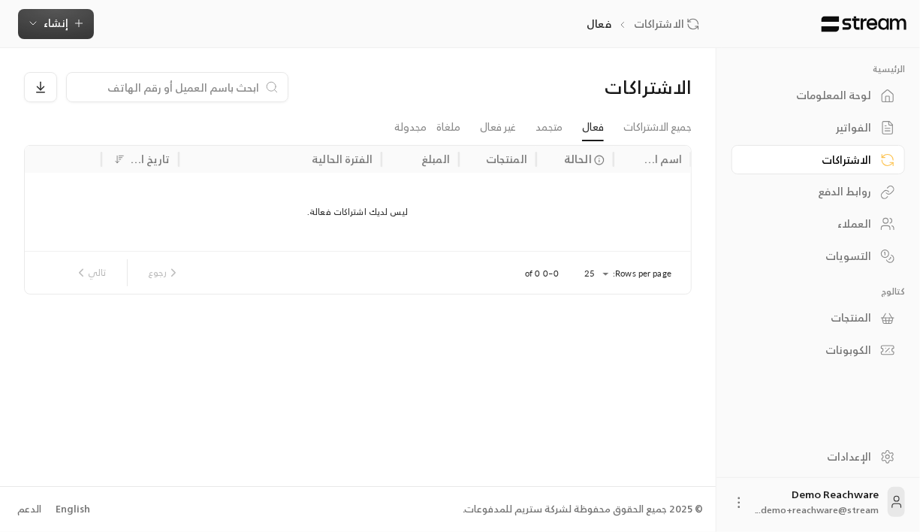
click at [59, 30] on span "إنشاء" at bounding box center [56, 23] width 25 height 19
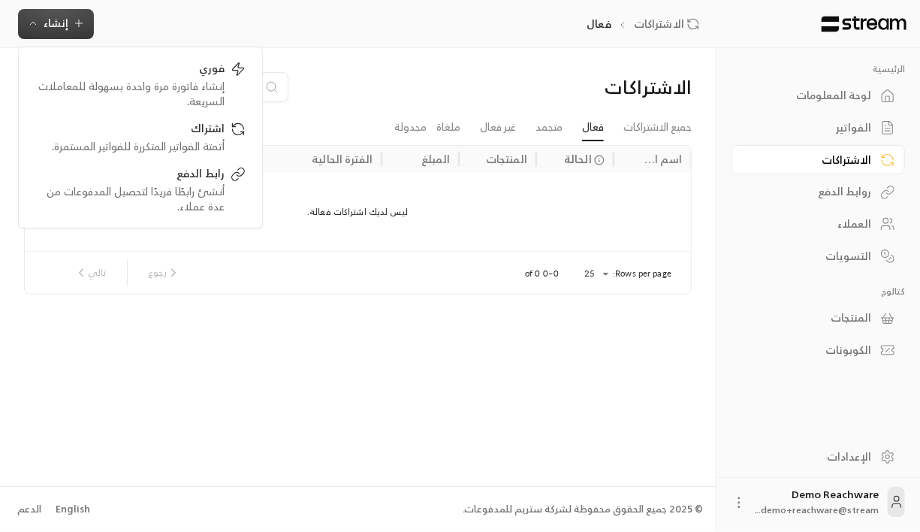
click at [360, 38] on div "الاشتراكات فعال إنشاء فوري إنشاء فاتورة مرة واحدة بسهولة للمعاملات السريعة. اشت…" at bounding box center [361, 24] width 722 height 48
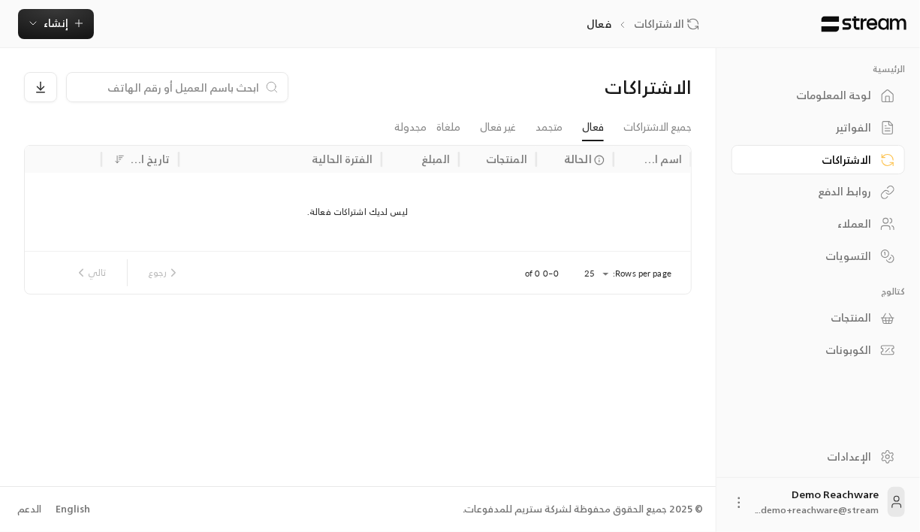
click at [46, 39] on div "الاشتراكات فعال إنشاء فوري إنشاء فاتورة مرة واحدة بسهولة للمعاملات السريعة. اشت…" at bounding box center [361, 24] width 722 height 48
click at [50, 32] on span "إنشاء" at bounding box center [56, 23] width 25 height 19
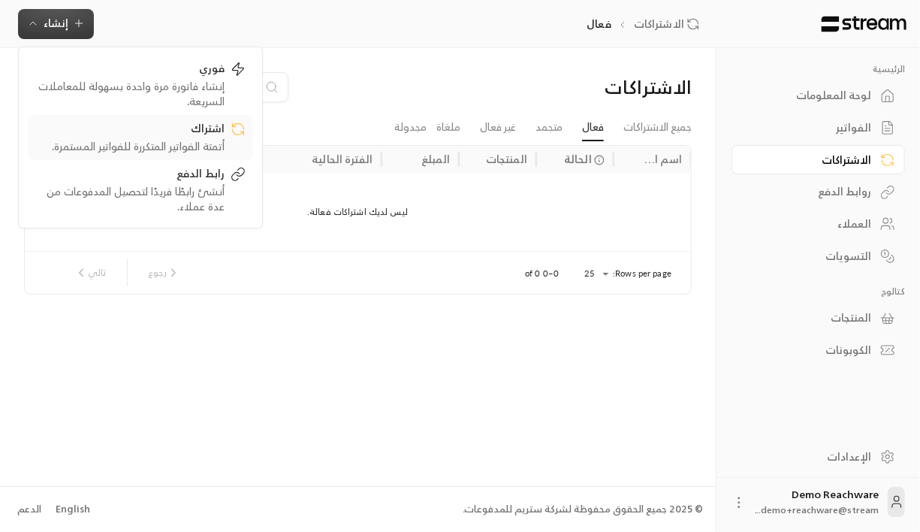
click at [128, 132] on div "اشتراك" at bounding box center [129, 130] width 189 height 18
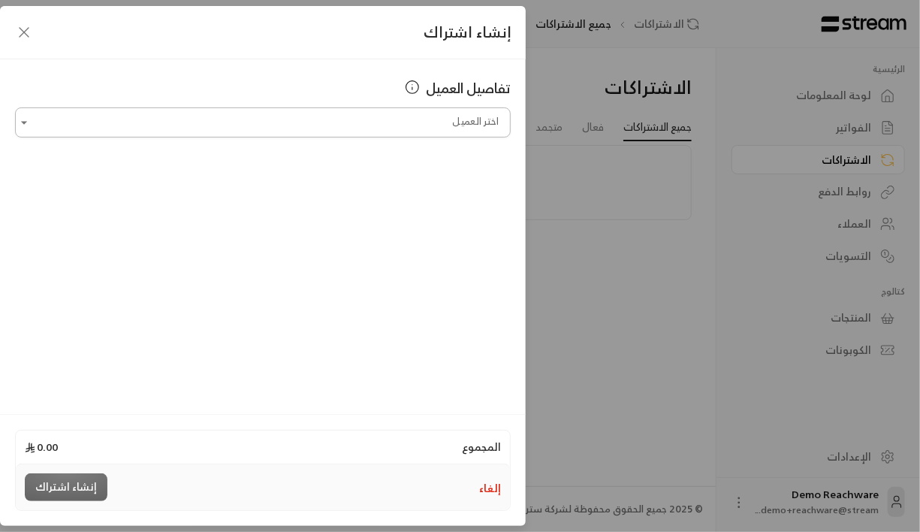
click at [352, 112] on input "اختر العميل" at bounding box center [263, 123] width 496 height 26
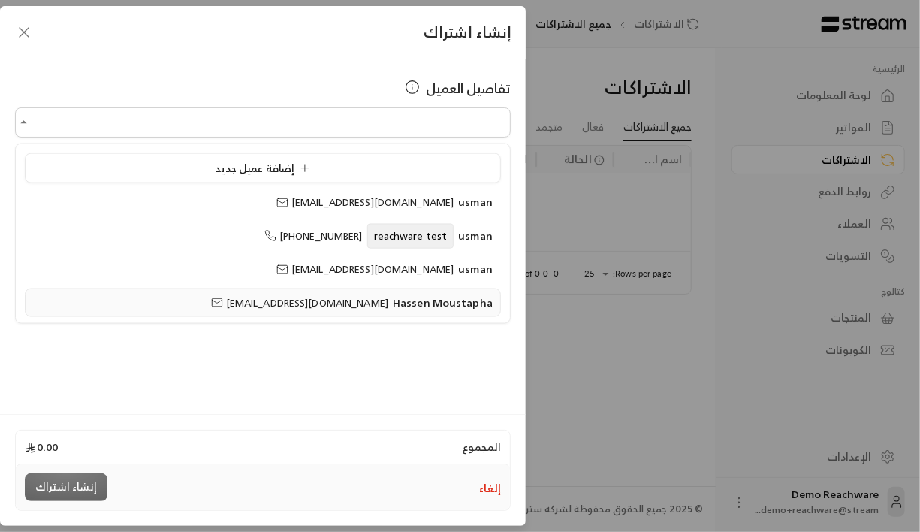
click at [361, 299] on span "[EMAIL_ADDRESS][DOMAIN_NAME]" at bounding box center [299, 302] width 177 height 17
type input "**********"
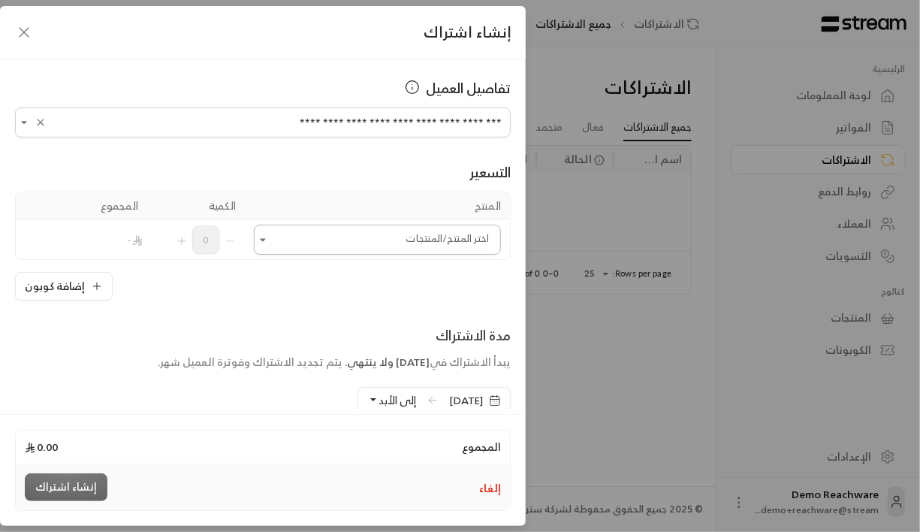
click at [400, 237] on input "اختر العميل" at bounding box center [377, 240] width 247 height 26
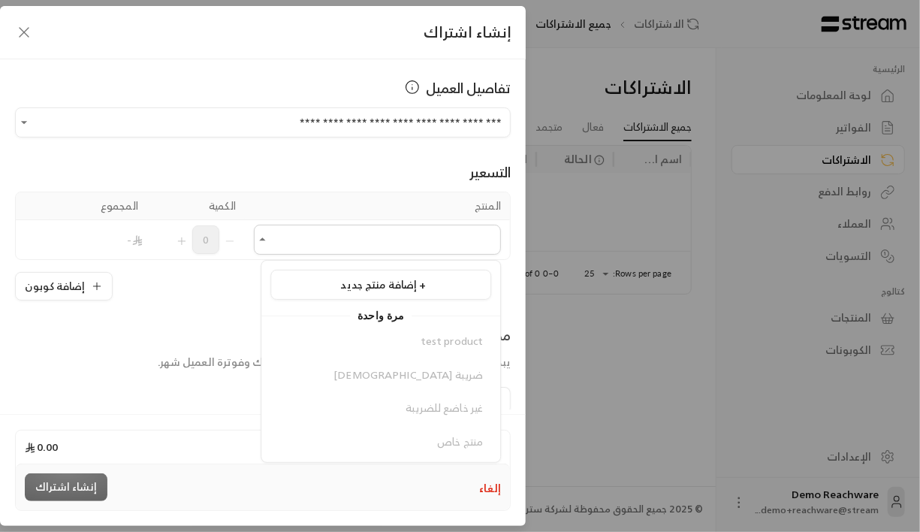
click at [384, 318] on span "مرة واحدة" at bounding box center [381, 315] width 62 height 18
click at [402, 293] on span "إضافة منتج جديد +" at bounding box center [384, 284] width 86 height 19
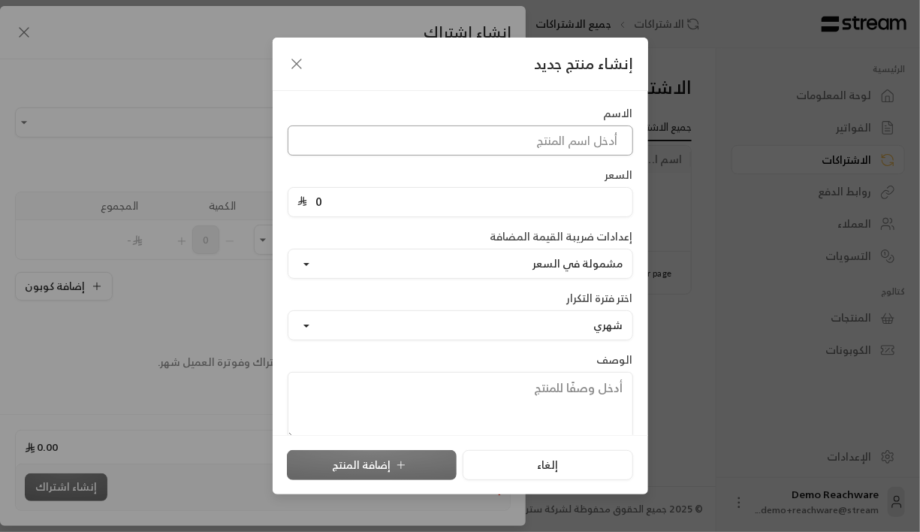
click at [502, 140] on input at bounding box center [460, 140] width 345 height 30
type input "j"
type input "منتج اشتراك"
click at [468, 188] on input "0" at bounding box center [465, 202] width 316 height 29
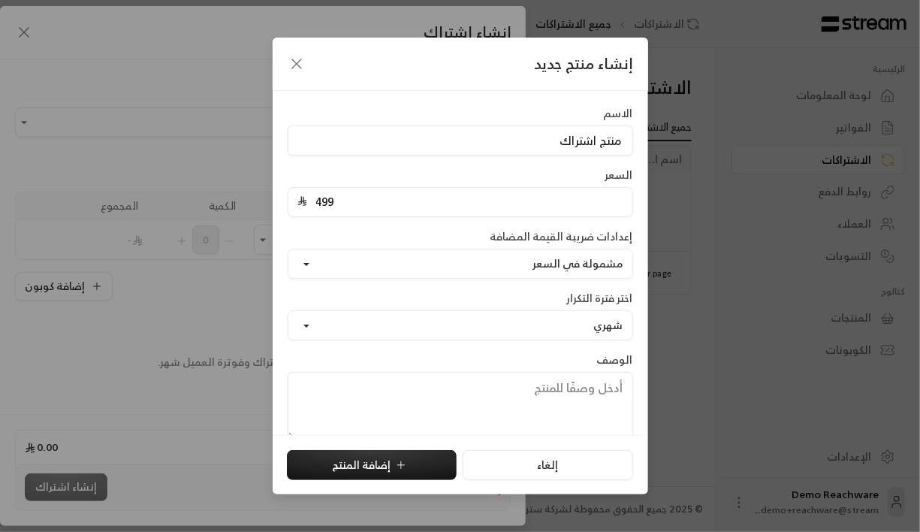
type input "499"
click at [456, 247] on div "إعدادات ضريبة القيمة المضافة مشمولة في السعر" at bounding box center [460, 254] width 361 height 50
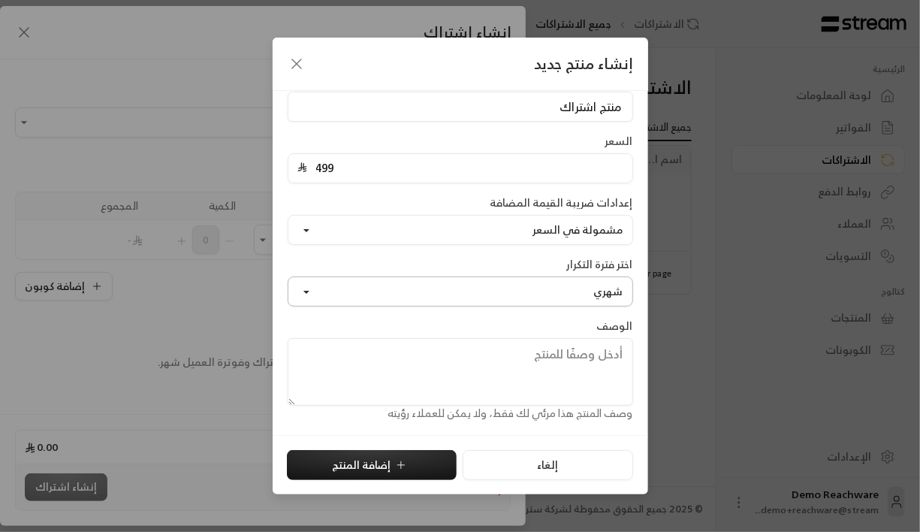
click at [507, 295] on button "شهري" at bounding box center [460, 291] width 345 height 30
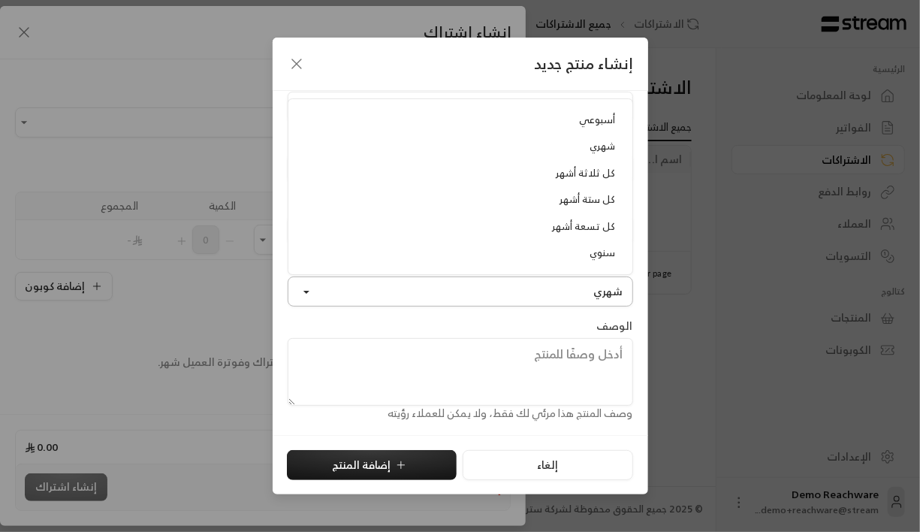
click at [507, 295] on button "شهري" at bounding box center [460, 291] width 345 height 30
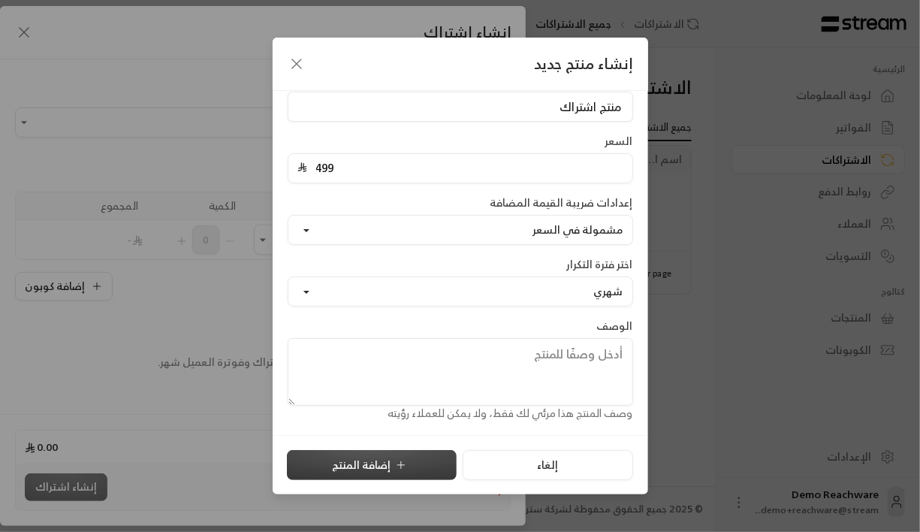
click at [391, 463] on button "إضافة المنتج" at bounding box center [372, 465] width 170 height 30
type input "0"
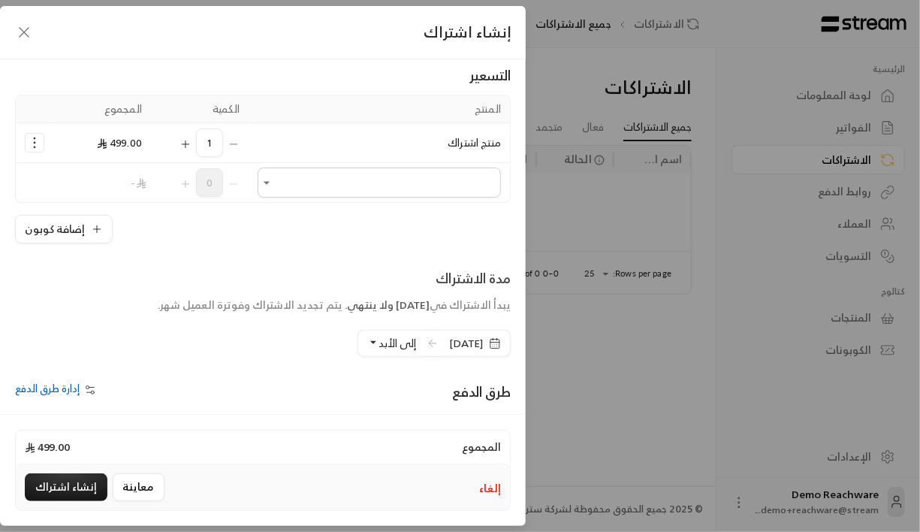
scroll to position [96, 0]
click at [189, 149] on icon "Selected Products" at bounding box center [186, 145] width 12 height 12
click at [36, 136] on icon "Selected Products" at bounding box center [34, 143] width 15 height 15
click at [38, 137] on icon "Selected Products" at bounding box center [34, 143] width 15 height 15
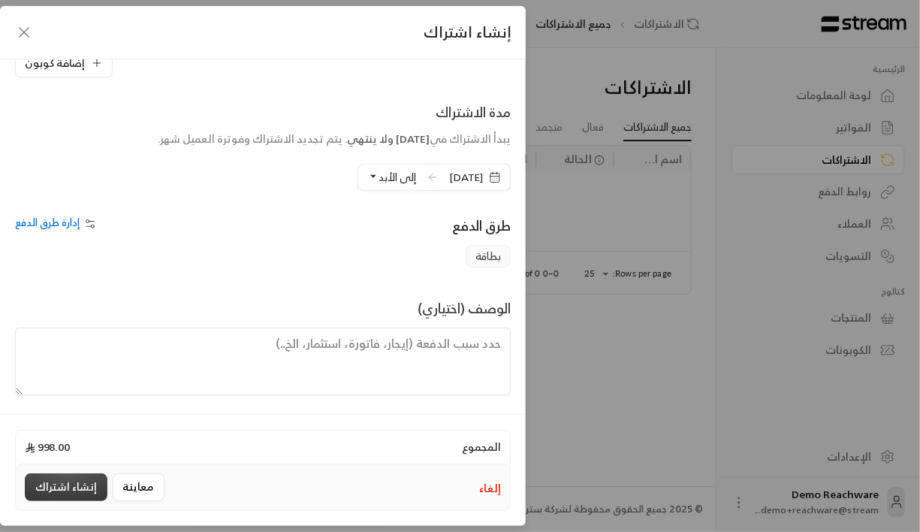
click at [37, 481] on button "إنشاء اشتراك" at bounding box center [66, 487] width 83 height 28
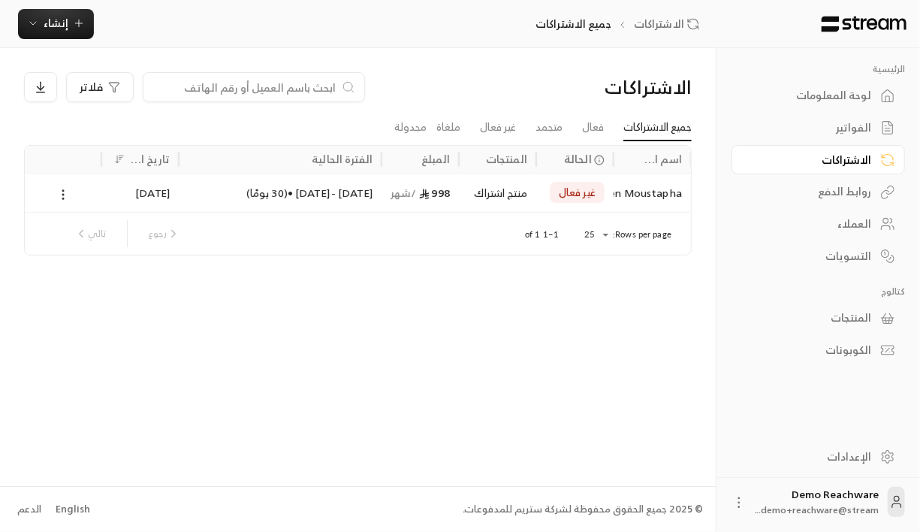
click at [845, 122] on div "الفواتير" at bounding box center [810, 127] width 121 height 15
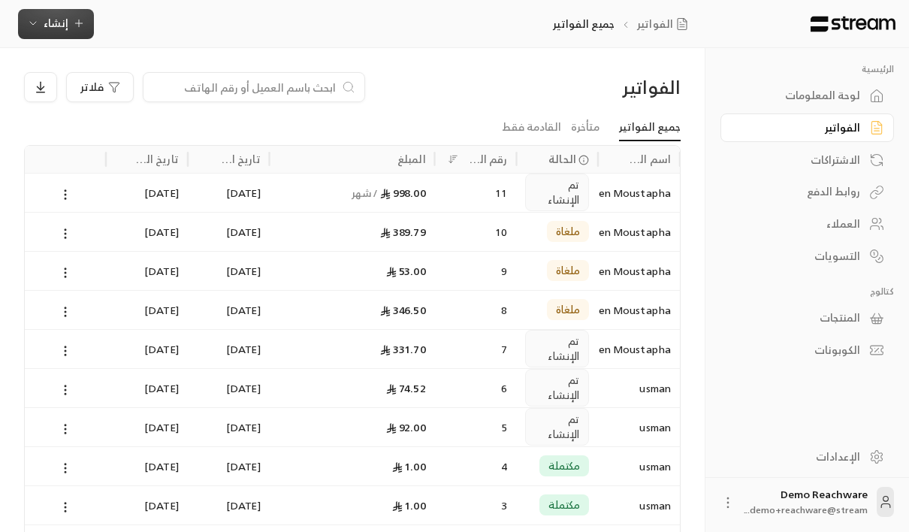
click at [66, 20] on span "إنشاء" at bounding box center [56, 23] width 25 height 19
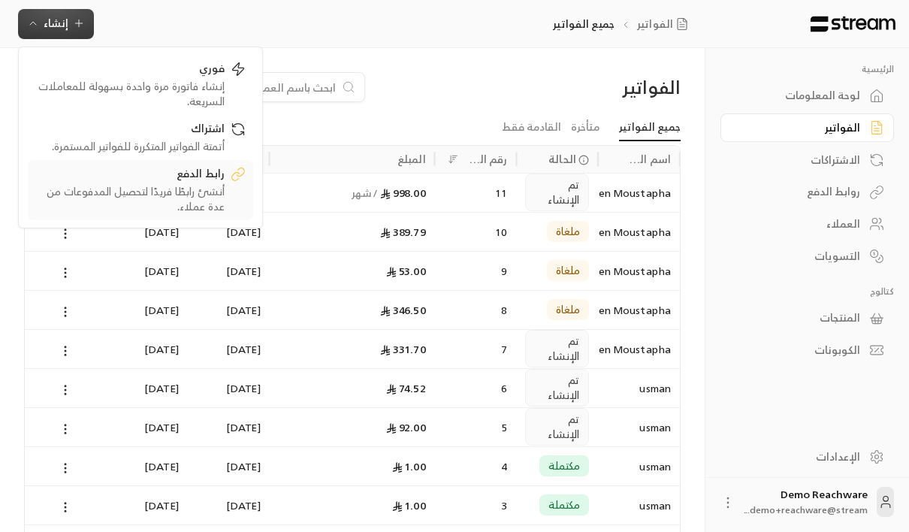
click at [175, 181] on div "رابط الدفع" at bounding box center [129, 175] width 189 height 18
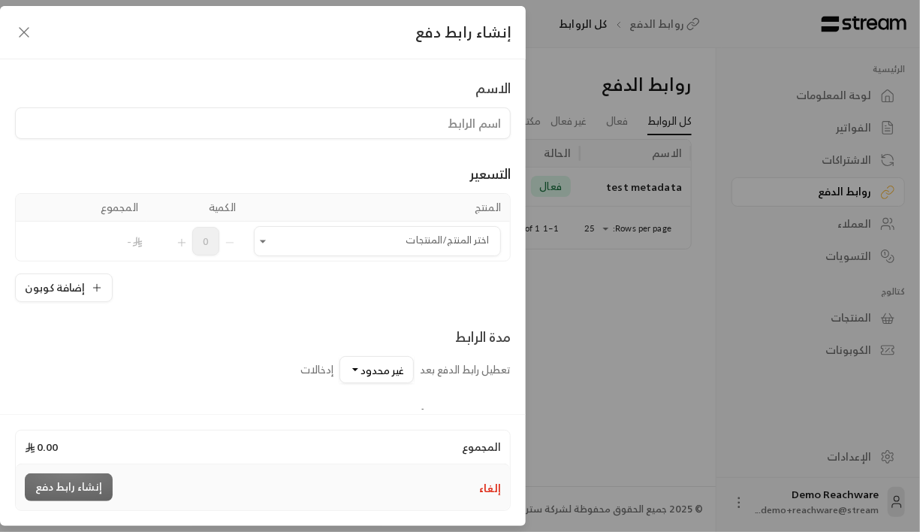
click at [326, 128] on input at bounding box center [263, 123] width 496 height 32
type input "h"
type input "payLink"
click at [340, 239] on input "اختر المنتج/المنتجات" at bounding box center [377, 241] width 247 height 26
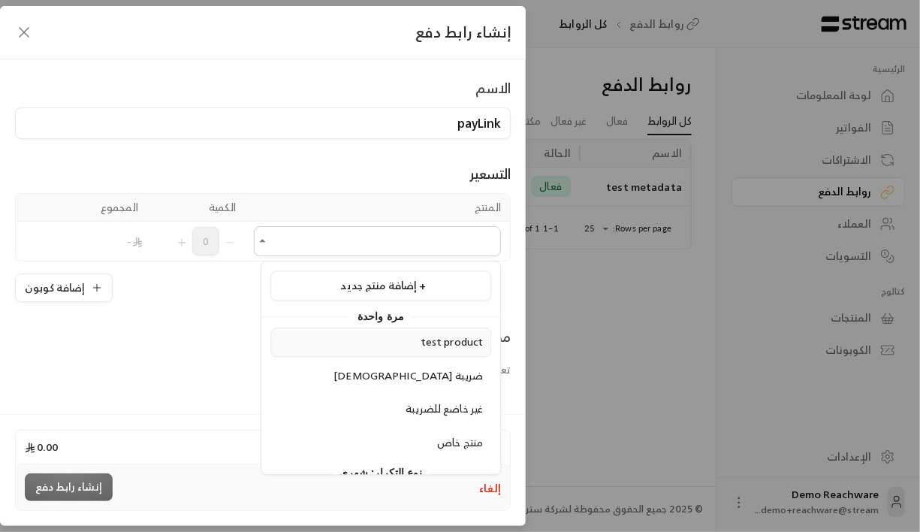
click at [391, 345] on div "test product" at bounding box center [381, 342] width 204 height 16
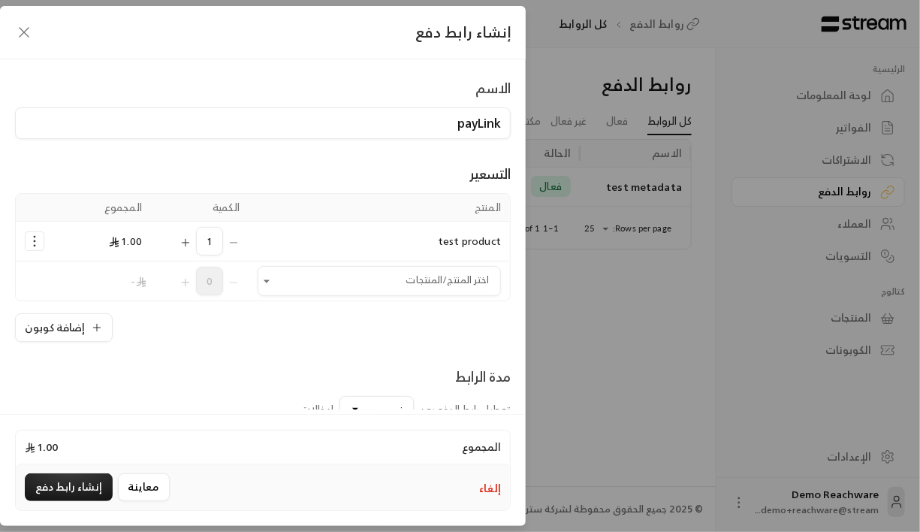
click at [190, 241] on icon "Selected Products" at bounding box center [186, 243] width 12 height 12
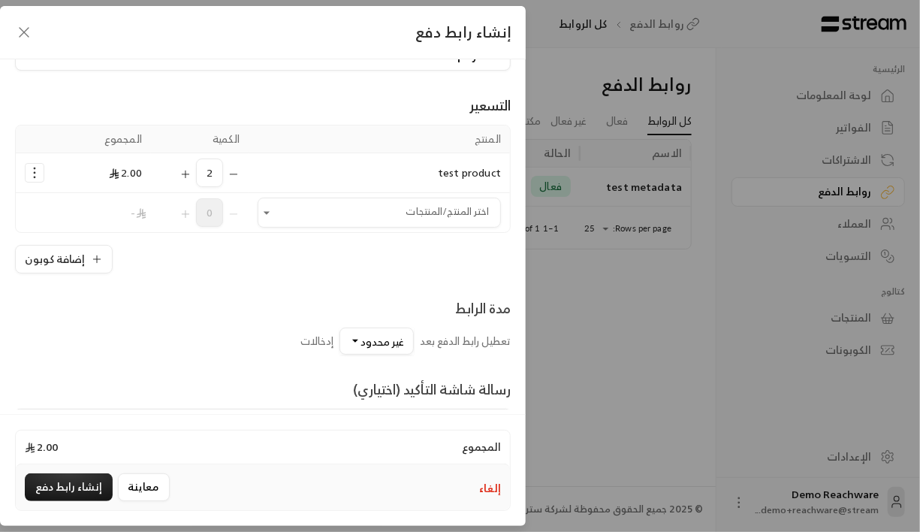
scroll to position [69, 0]
click at [414, 192] on td "اختر المنتج/المنتجات اختر المنتج/المنتجات" at bounding box center [379, 211] width 261 height 39
click at [239, 170] on icon "Selected Products" at bounding box center [234, 173] width 12 height 12
click at [239, 170] on div "1" at bounding box center [200, 172] width 80 height 29
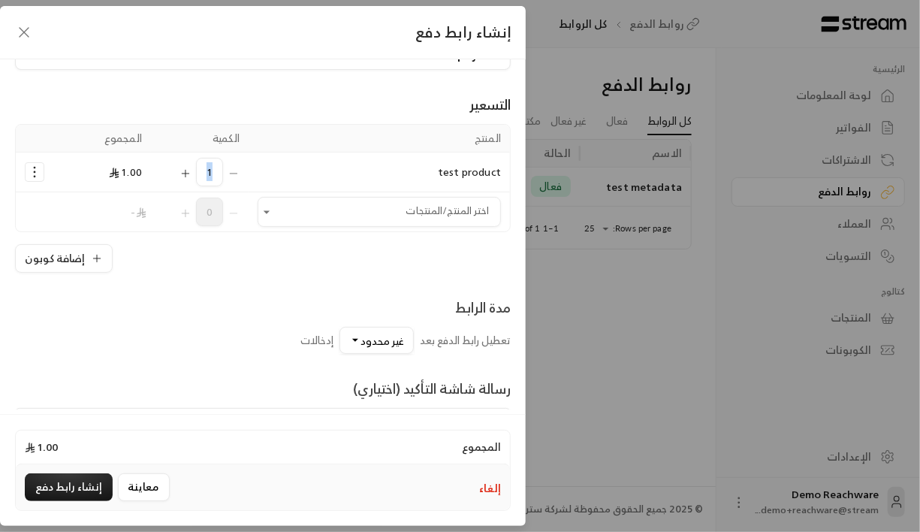
click at [42, 173] on icon "Selected Products" at bounding box center [34, 171] width 15 height 15
click at [137, 166] on span "1.00" at bounding box center [125, 171] width 33 height 19
click at [490, 482] on button "إلغاء" at bounding box center [490, 488] width 22 height 15
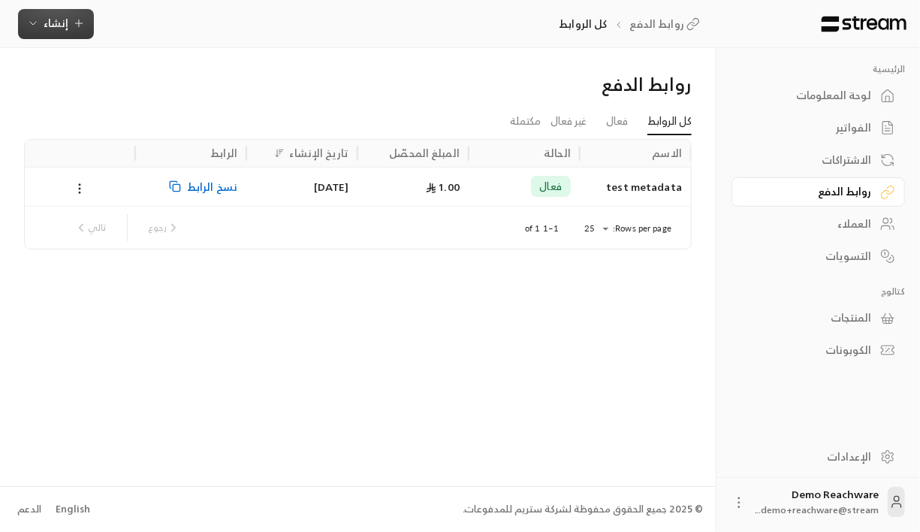
click at [74, 17] on span "إنشاء" at bounding box center [56, 23] width 58 height 19
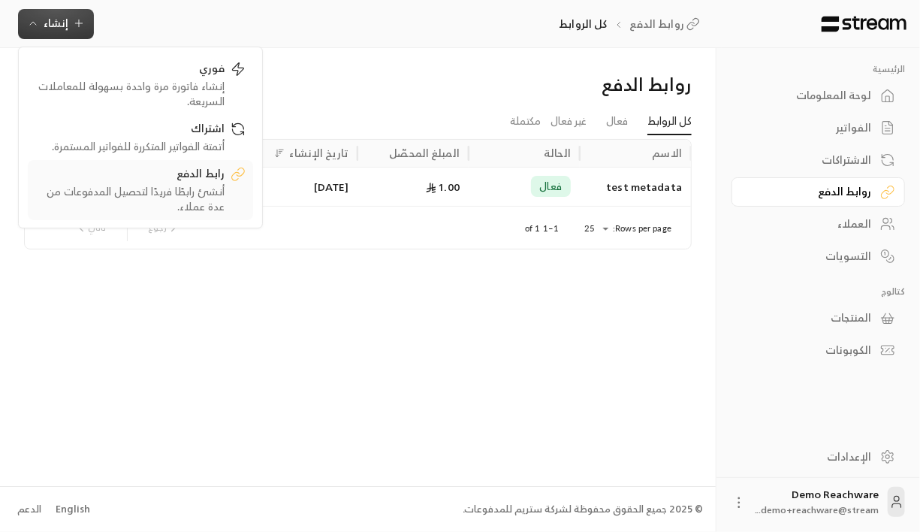
click at [189, 195] on div "أنشئ رابطًا فريدًا لتحصيل المدفوعات من عدة عملاء." at bounding box center [129, 199] width 189 height 30
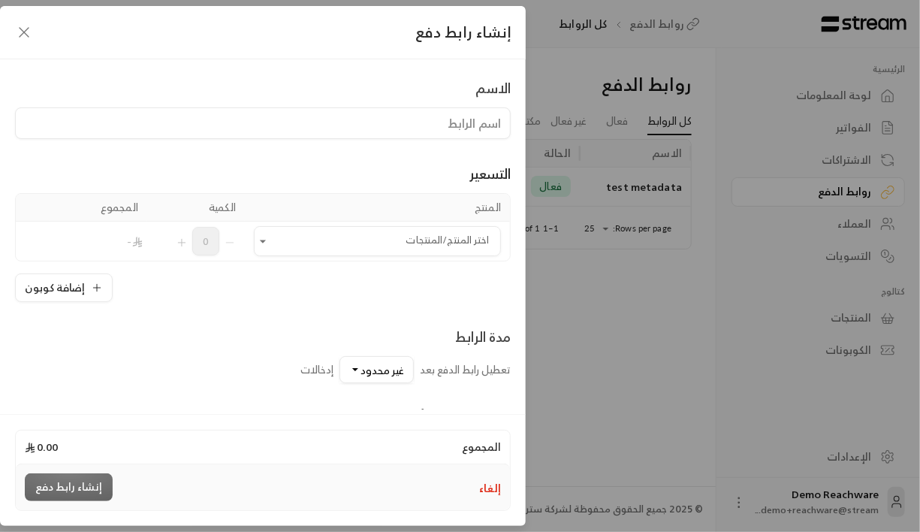
click at [354, 119] on input at bounding box center [263, 123] width 496 height 32
type input "payLink"
click at [385, 243] on input "اختر المنتج/المنتجات" at bounding box center [377, 241] width 247 height 26
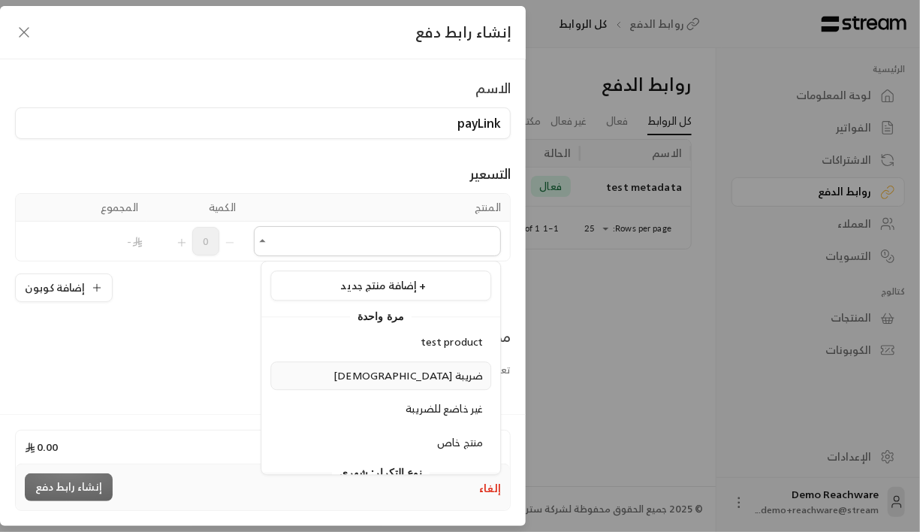
click at [434, 382] on span "[DEMOGRAPHIC_DATA] ضريبة" at bounding box center [407, 375] width 149 height 19
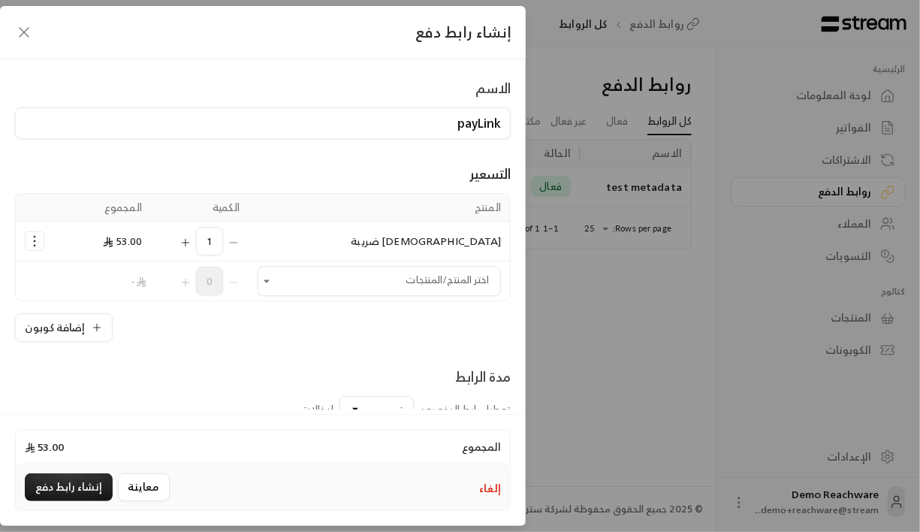
click at [190, 238] on icon "Selected Products" at bounding box center [186, 243] width 12 height 12
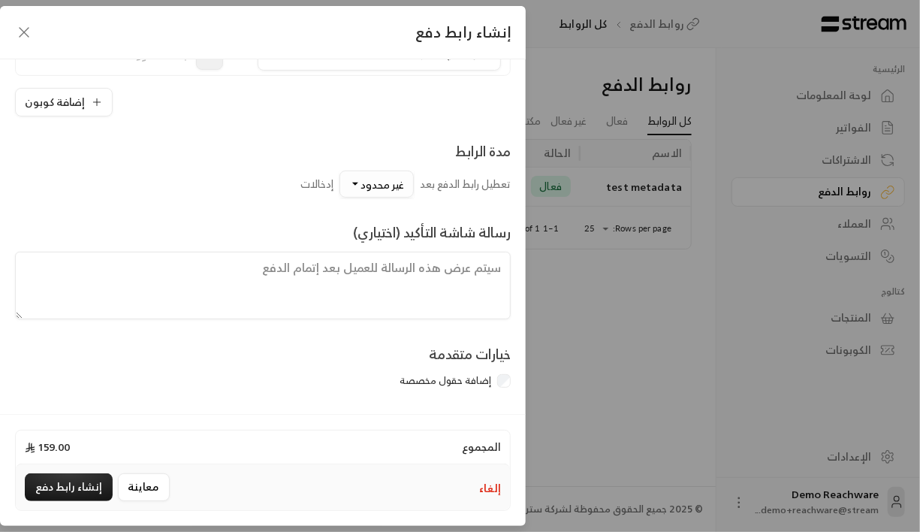
click at [351, 187] on button "غير محدود" at bounding box center [376, 183] width 74 height 27
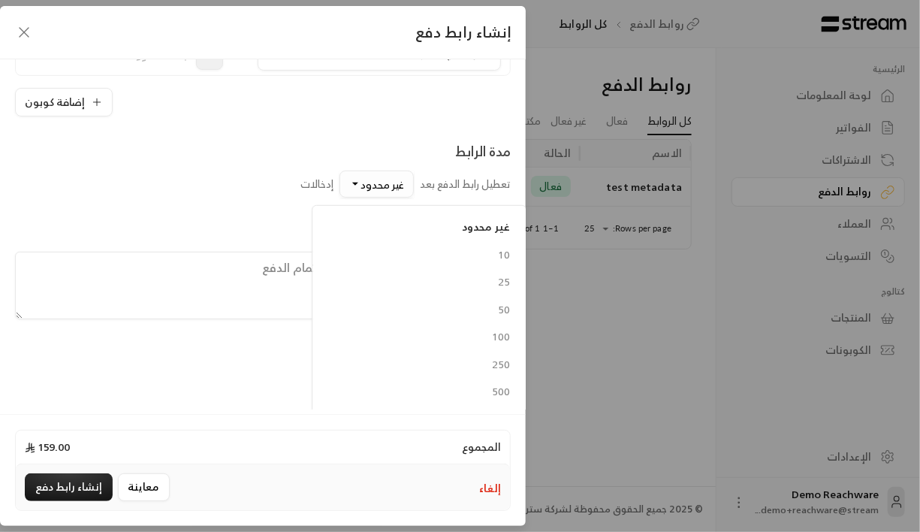
click at [351, 187] on button "غير محدود" at bounding box center [376, 183] width 74 height 27
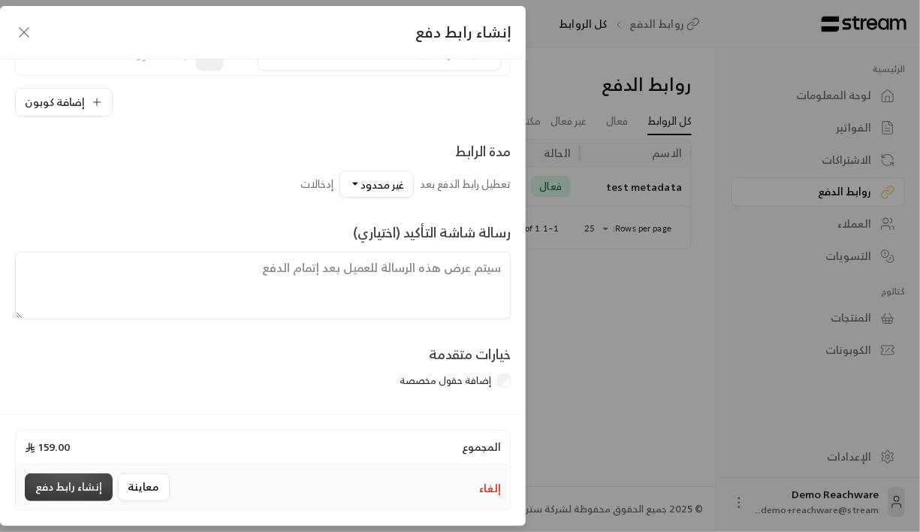
click at [64, 491] on button "إنشاء رابط دفع" at bounding box center [69, 487] width 88 height 28
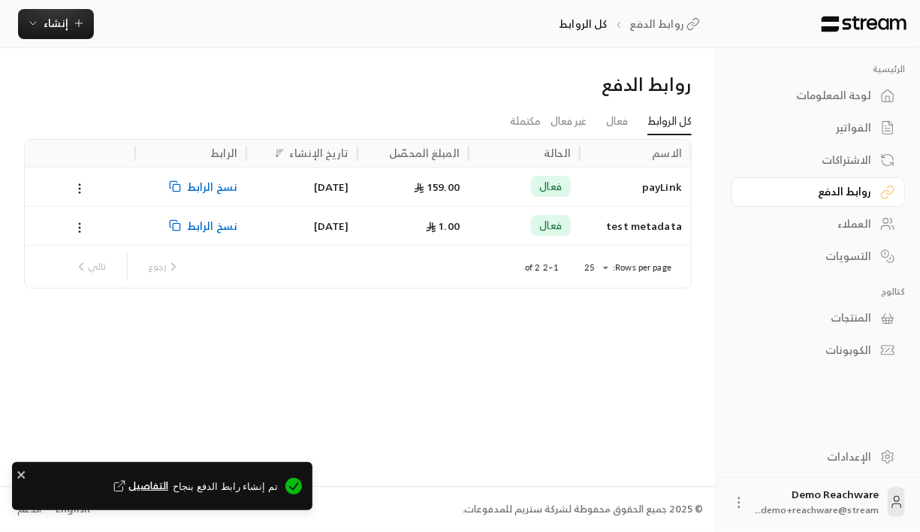
click at [223, 188] on span "نسخ الرابط" at bounding box center [212, 186] width 50 height 38
